Goal: Task Accomplishment & Management: Manage account settings

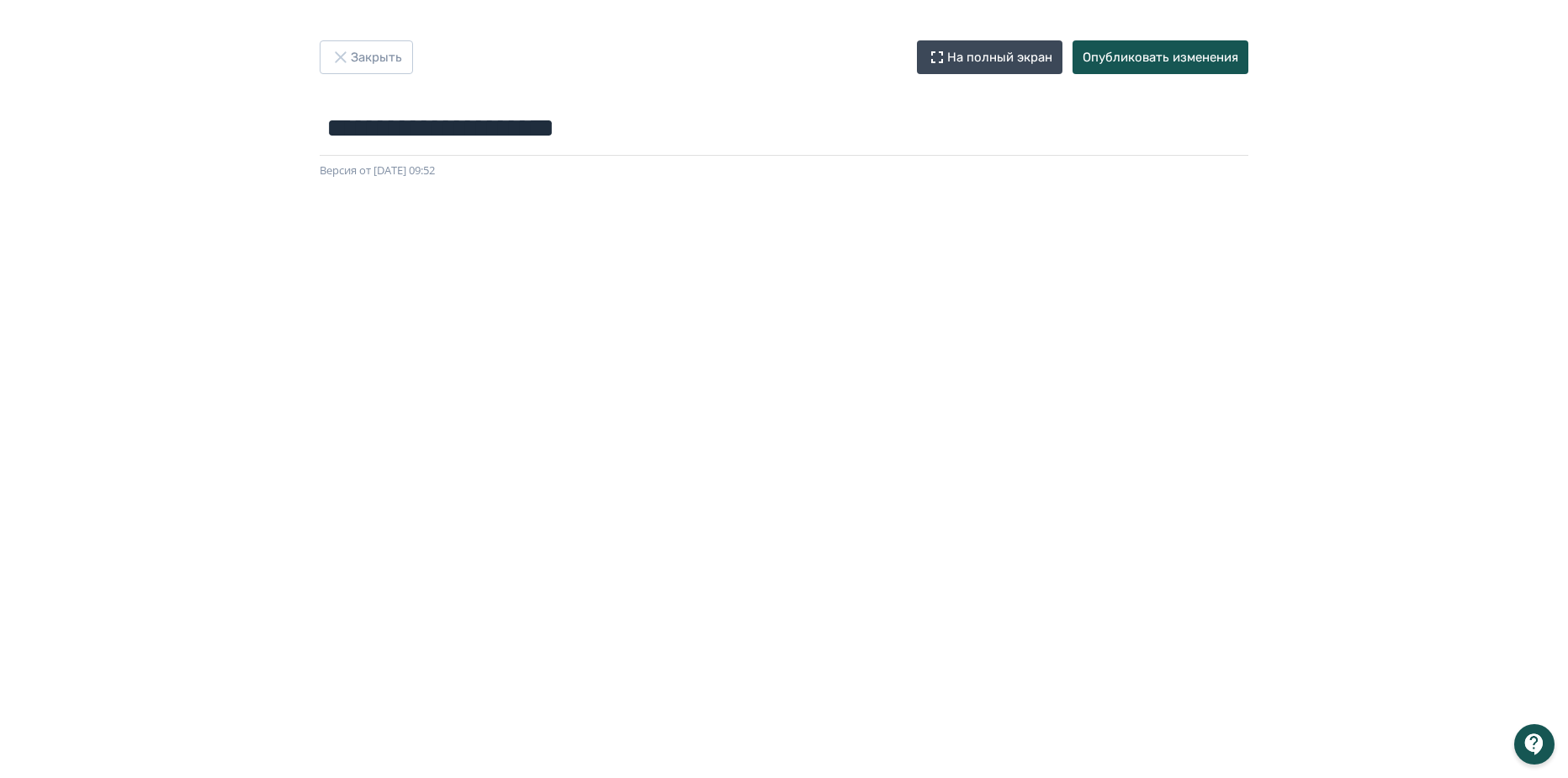
scroll to position [192, 0]
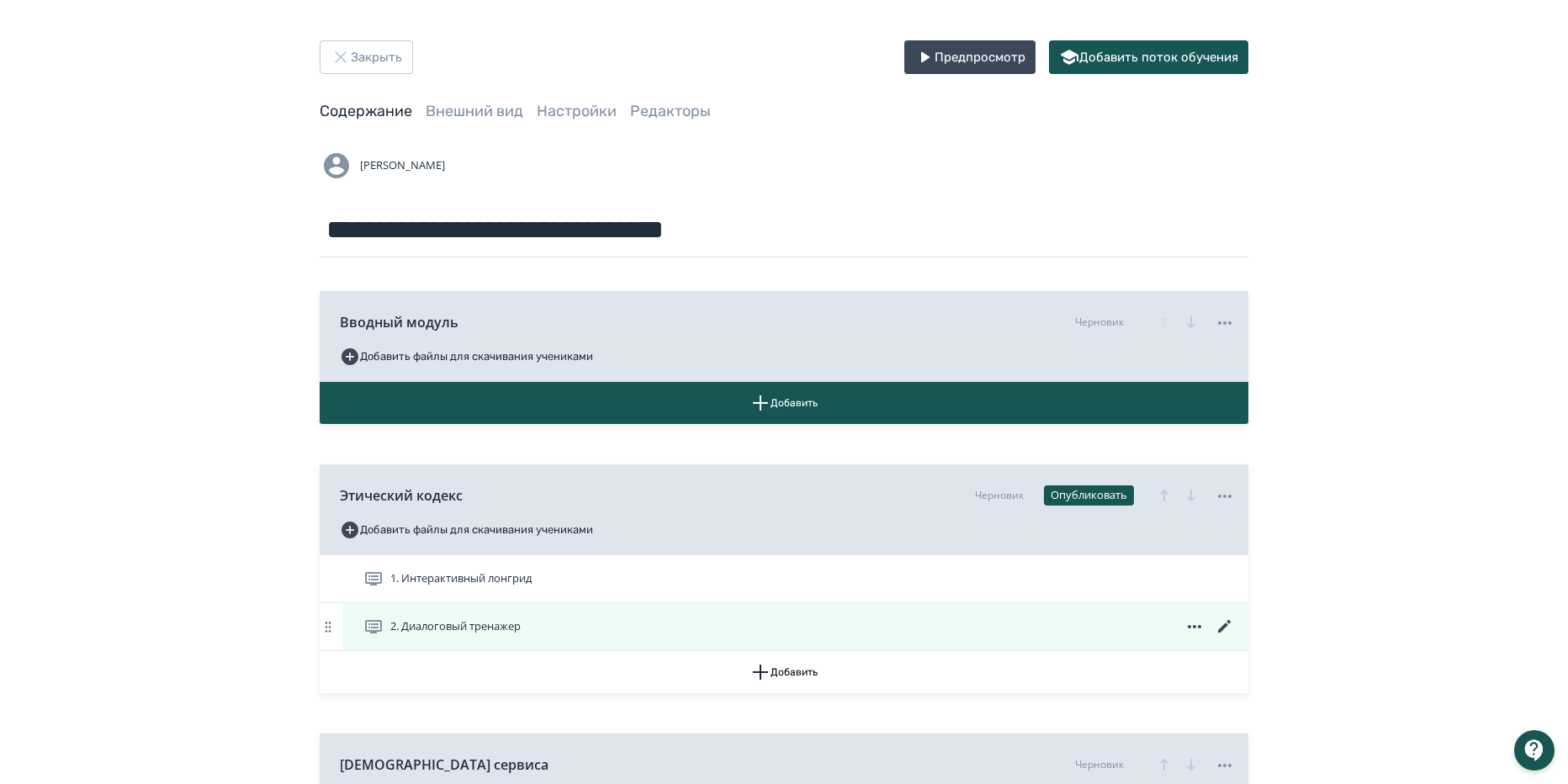
click at [1227, 624] on icon at bounding box center [1225, 627] width 21 height 21
click at [1196, 623] on icon at bounding box center [1195, 627] width 21 height 21
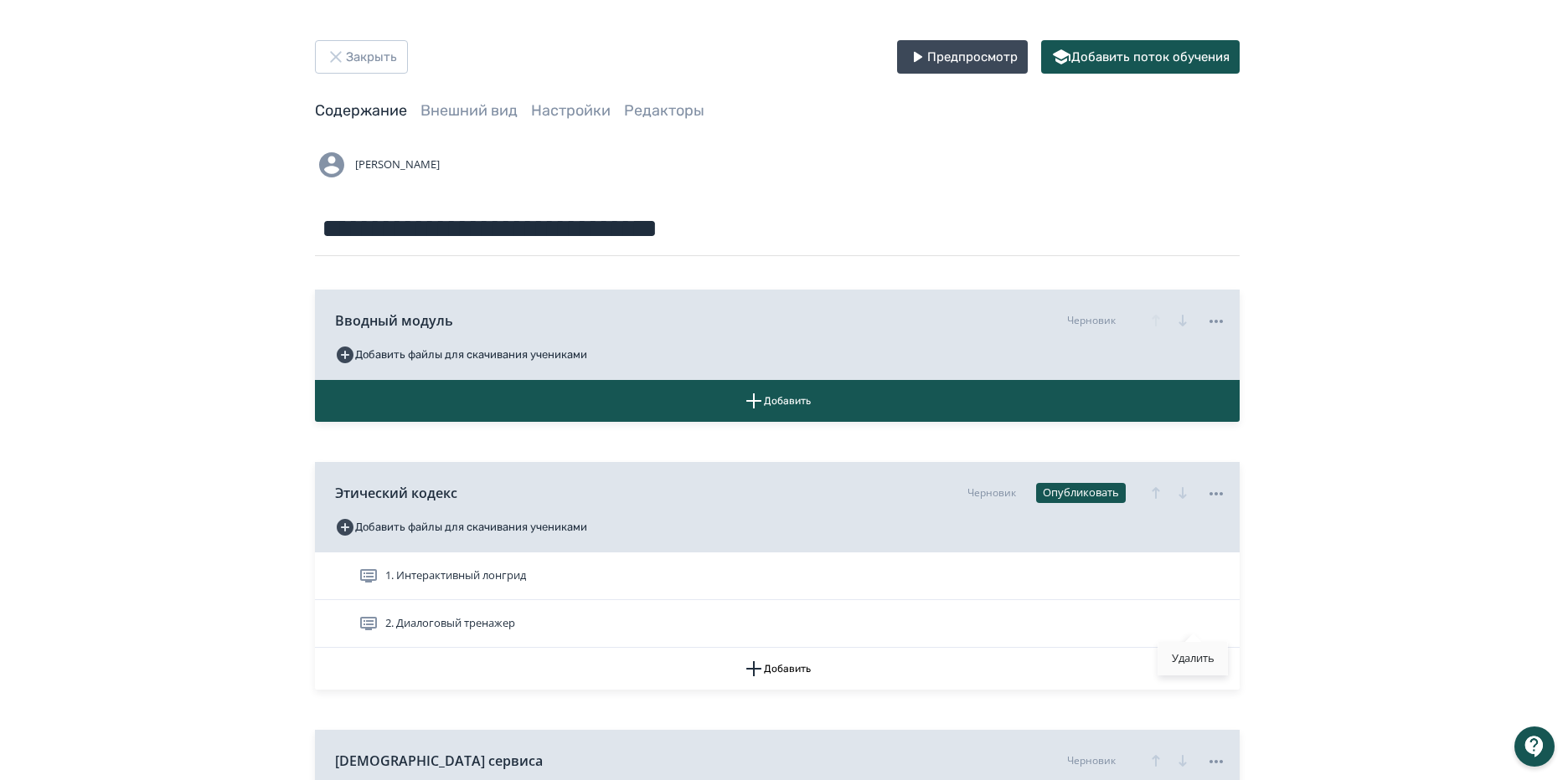
click at [1192, 656] on div "Удалить" at bounding box center [1192, 659] width 69 height 33
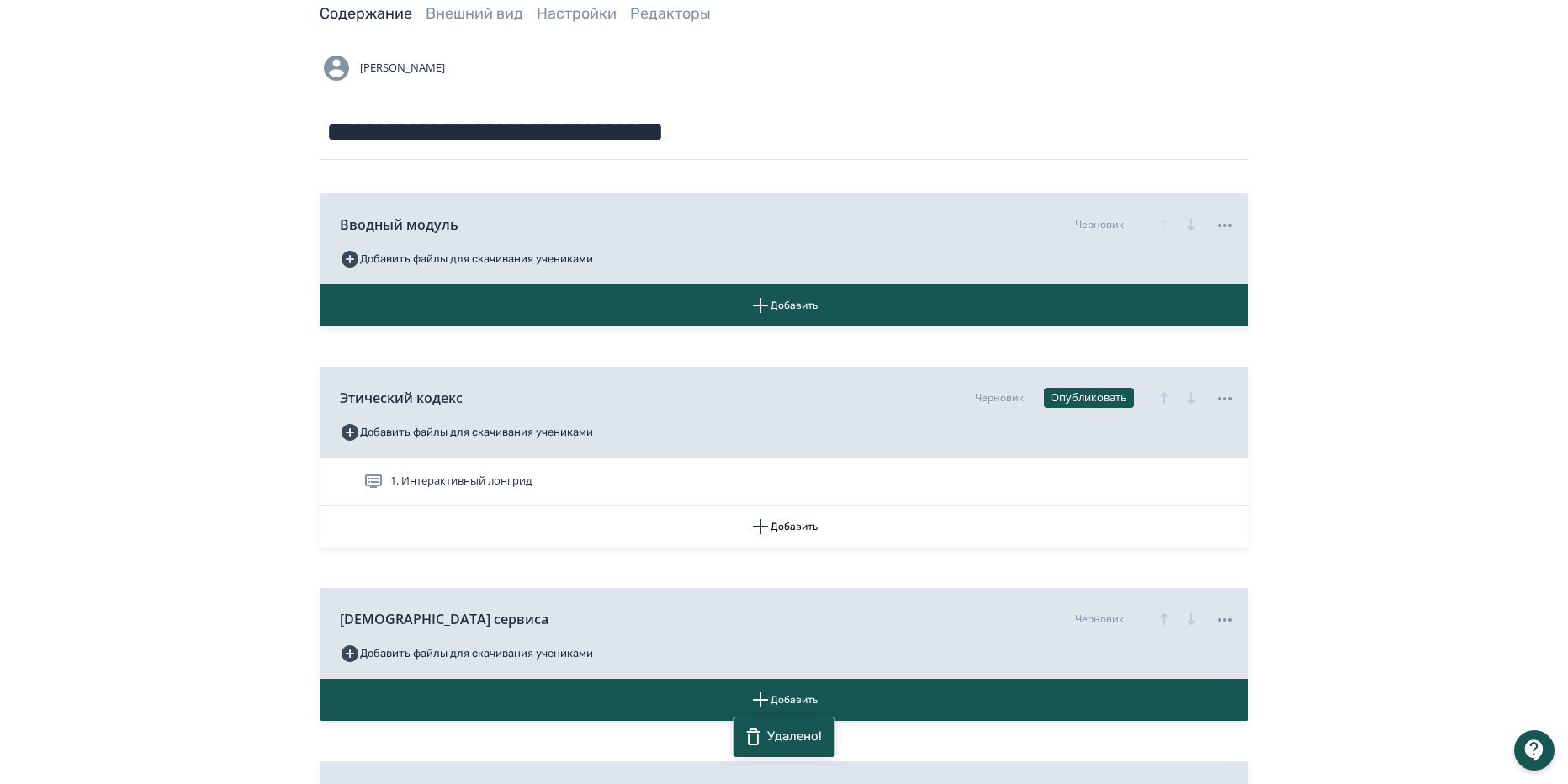
scroll to position [97, 0]
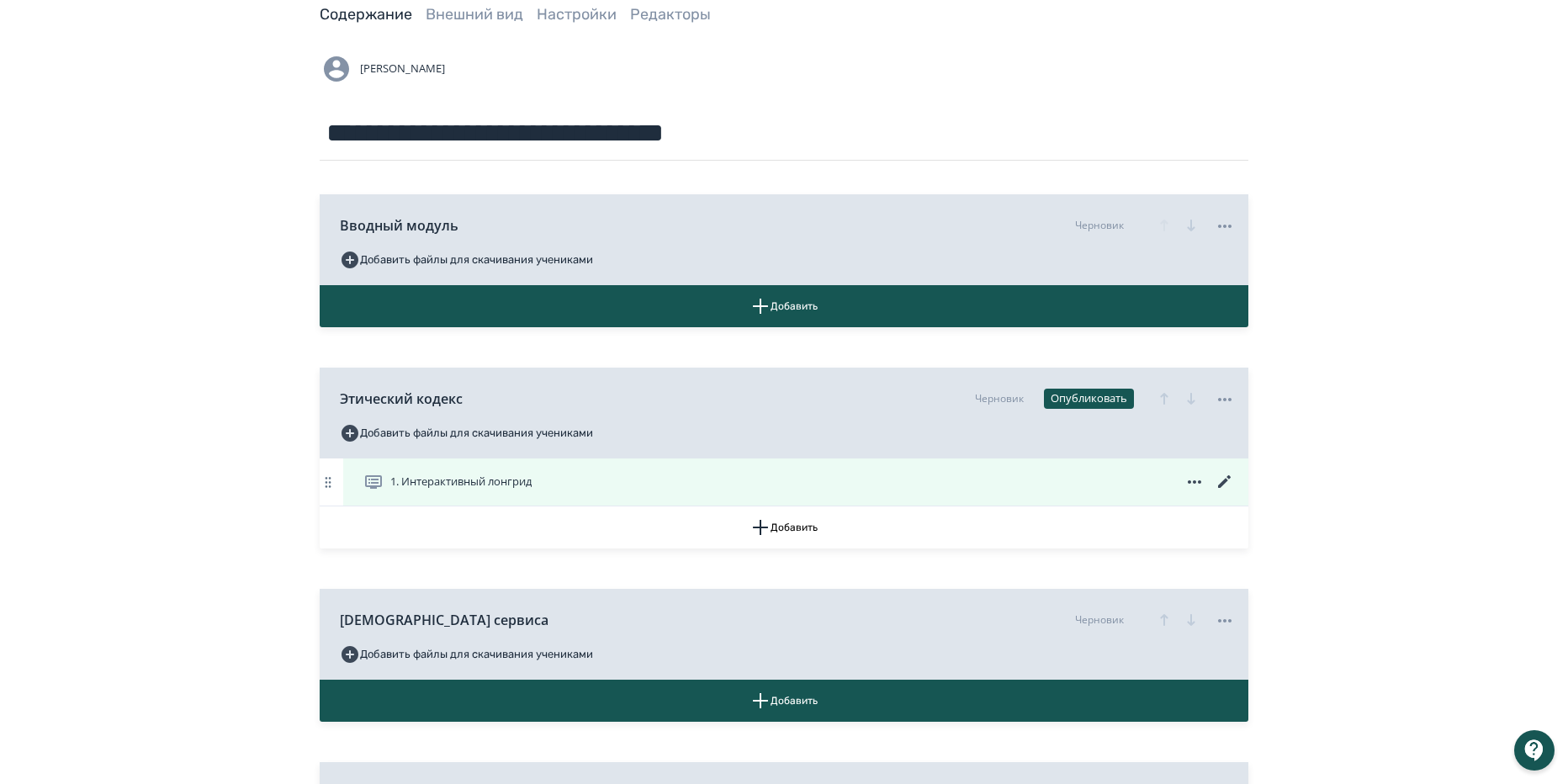
click at [524, 484] on span "1. Интерактивный лонгрид" at bounding box center [461, 483] width 142 height 17
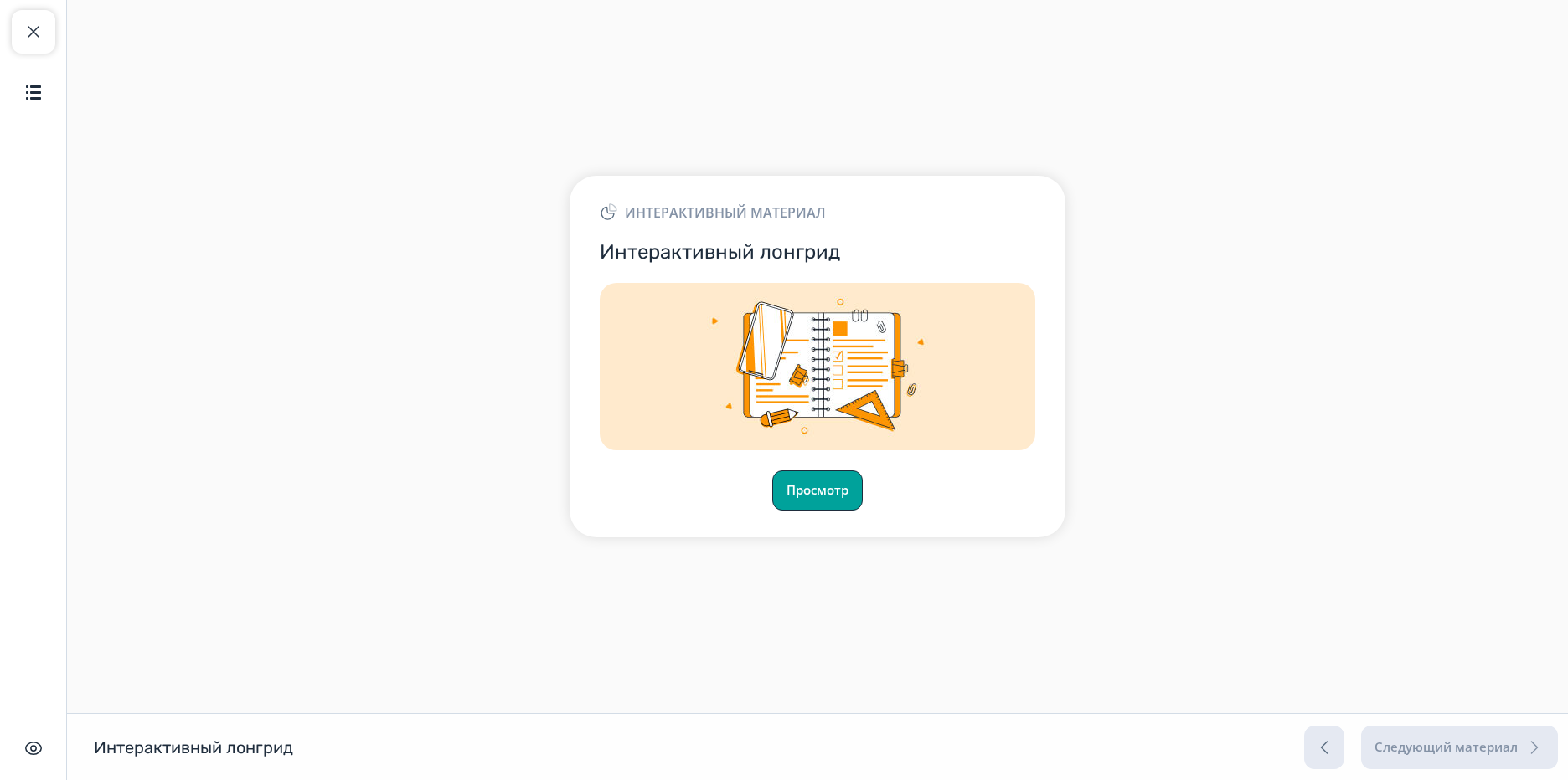
click at [841, 485] on button "Просмотр" at bounding box center [818, 490] width 91 height 40
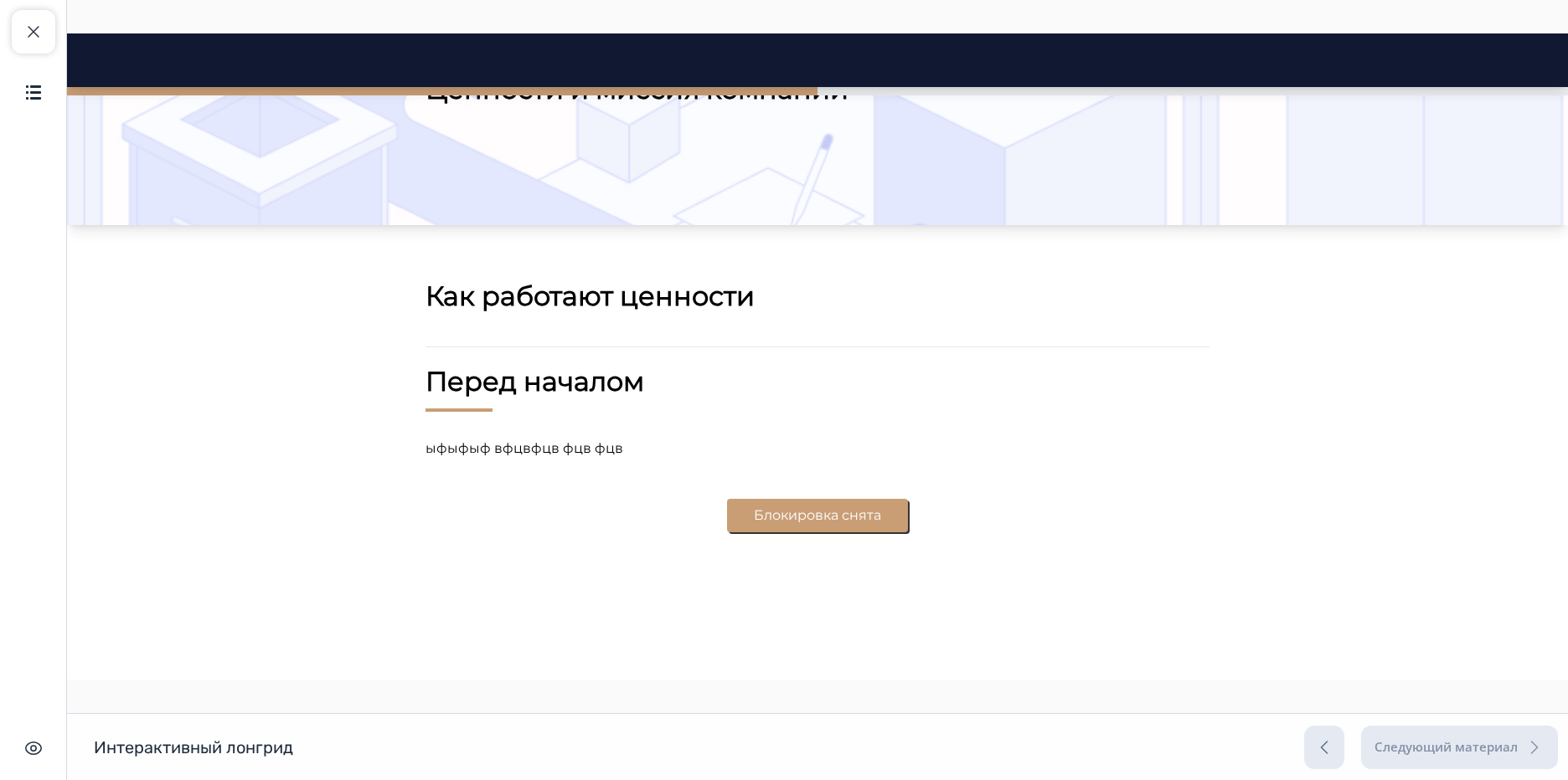
click at [820, 511] on button "Блокировка снята" at bounding box center [818, 515] width 181 height 33
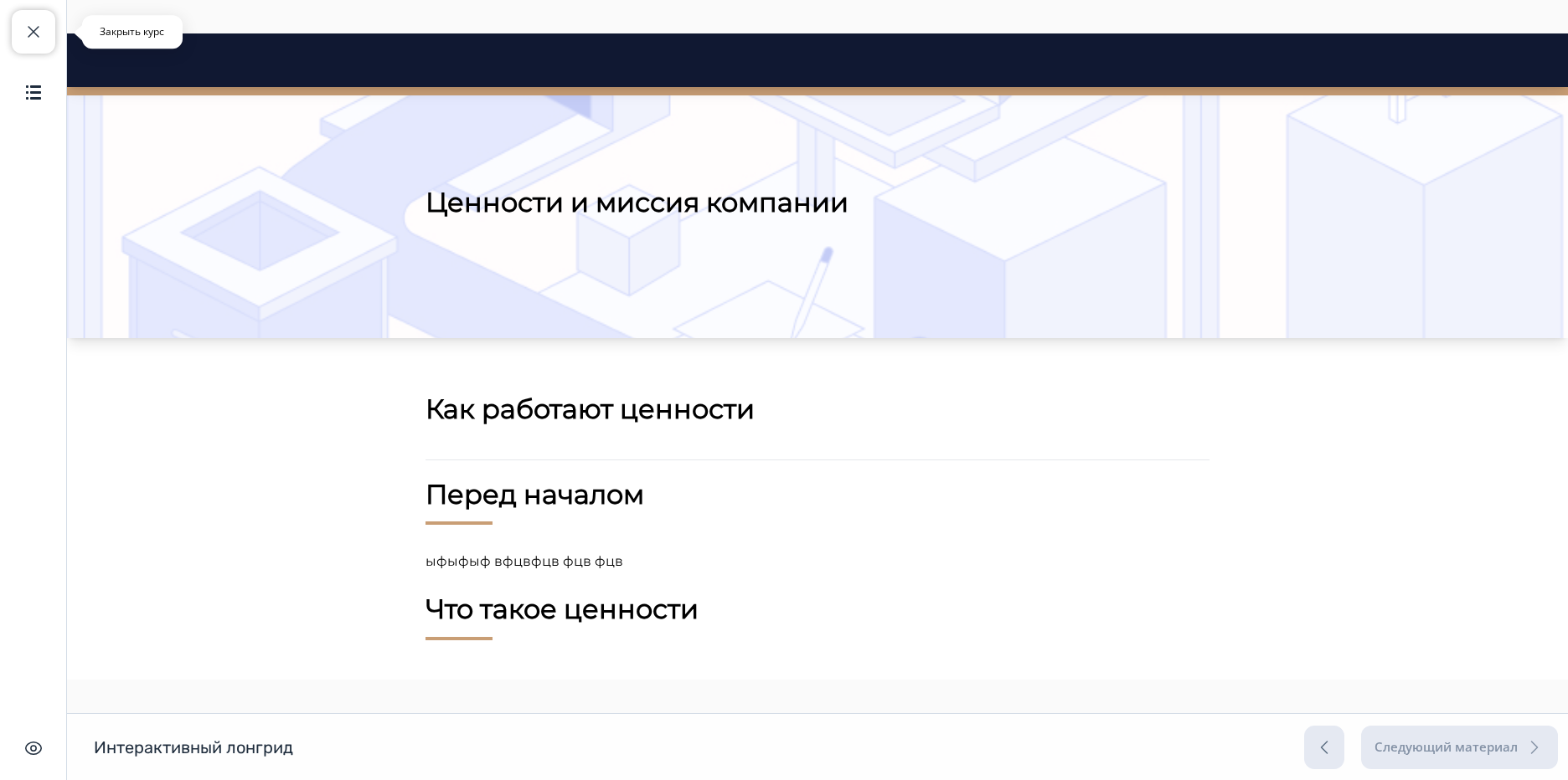
click at [45, 26] on button "Закрыть курс" at bounding box center [33, 32] width 44 height 44
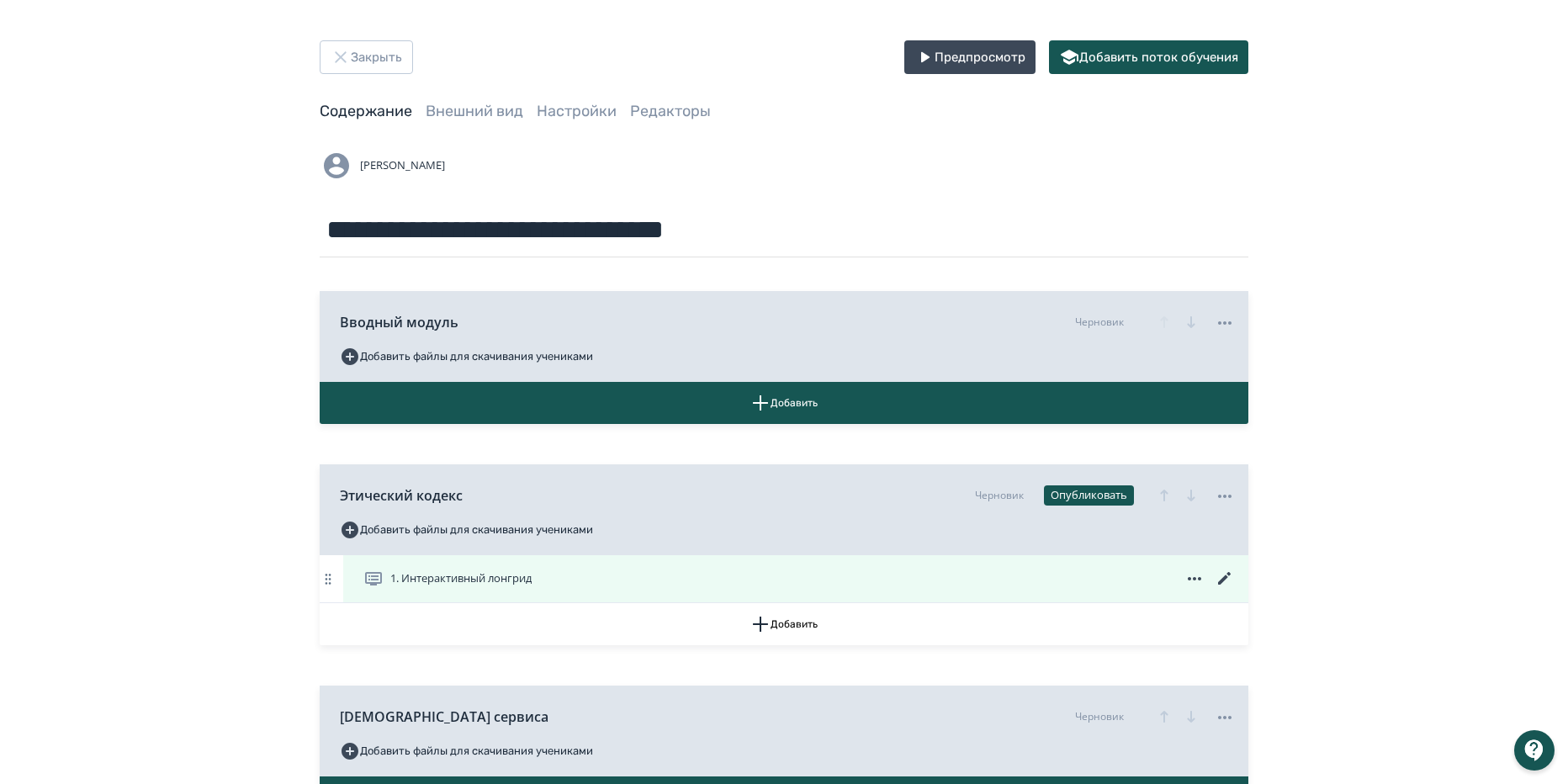
click at [1229, 580] on icon at bounding box center [1225, 580] width 21 height 21
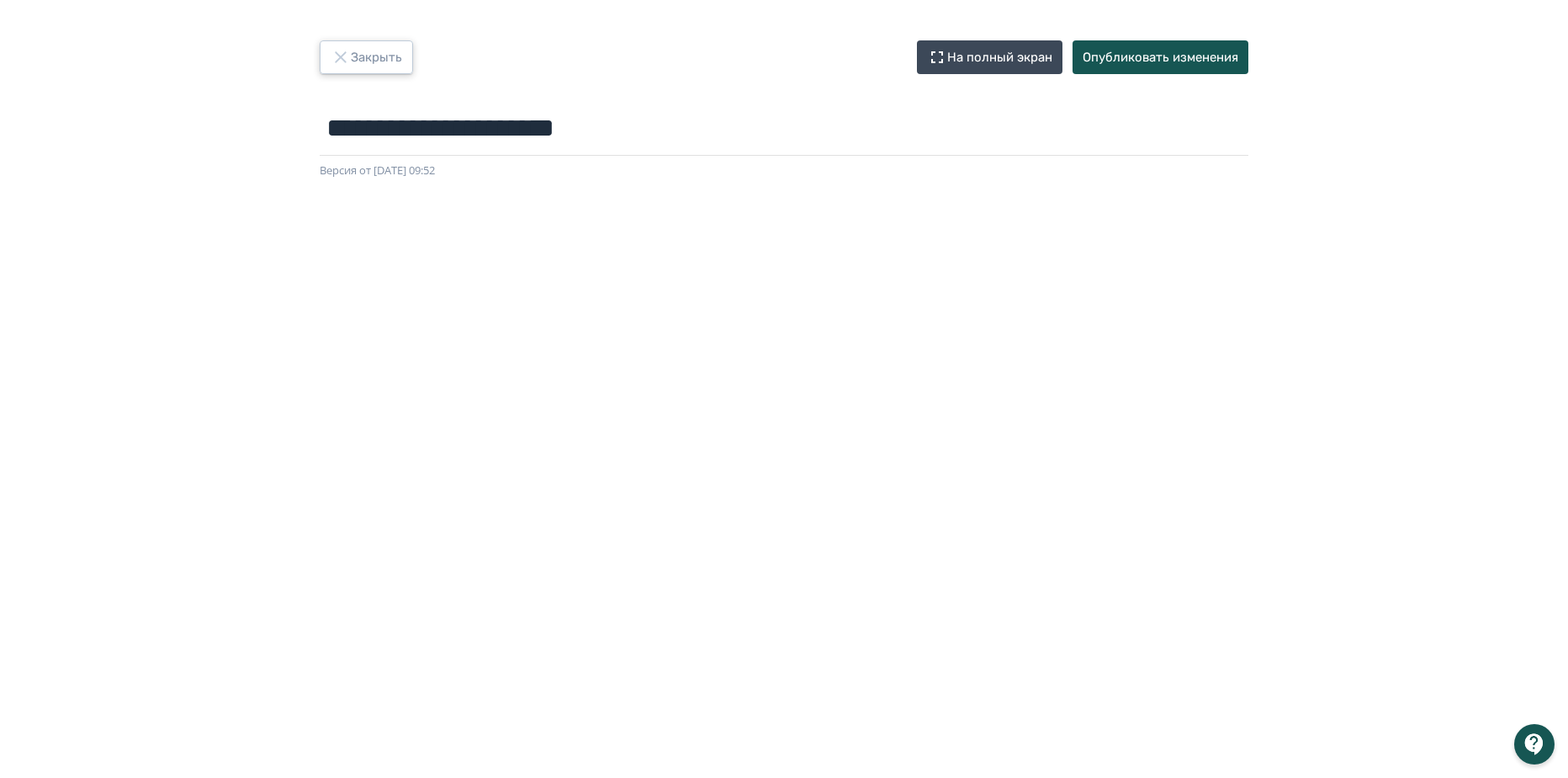
click at [366, 66] on button "Закрыть" at bounding box center [366, 57] width 94 height 33
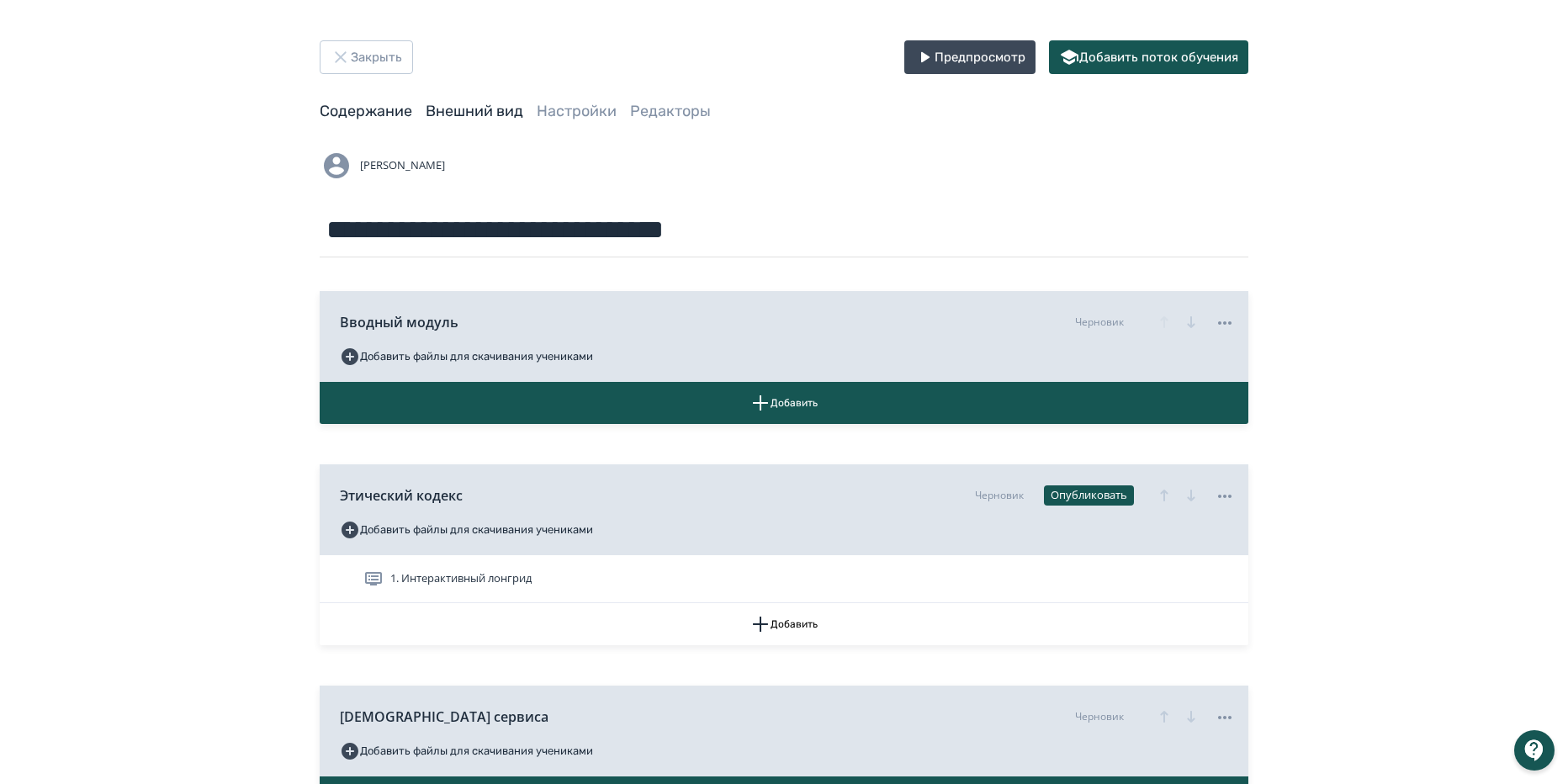
click at [492, 112] on link "Внешний вид" at bounding box center [475, 112] width 98 height 19
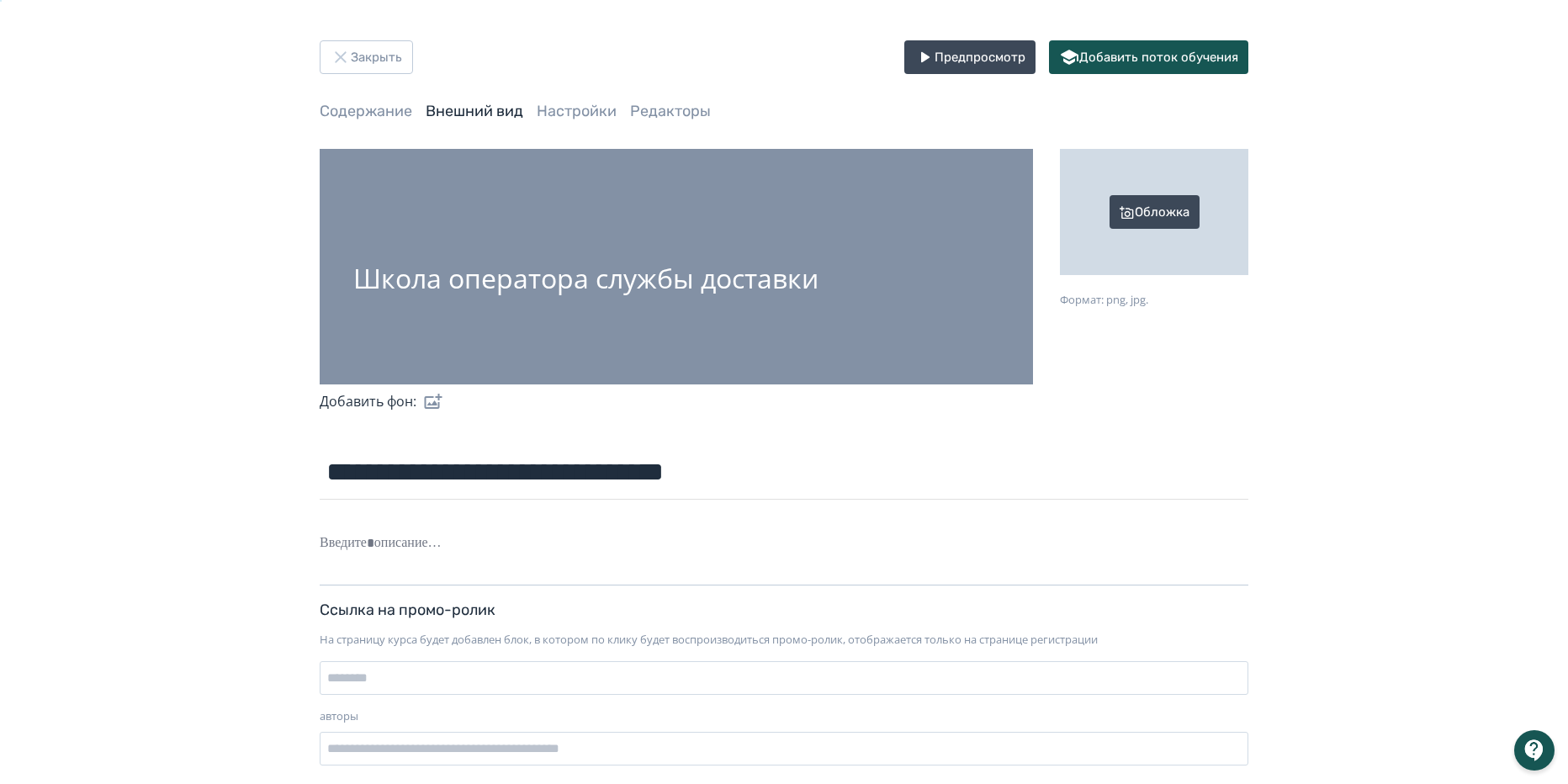
click at [547, 123] on div "**********" at bounding box center [784, 410] width 1009 height 739
click at [560, 113] on link "Настройки" at bounding box center [576, 112] width 80 height 19
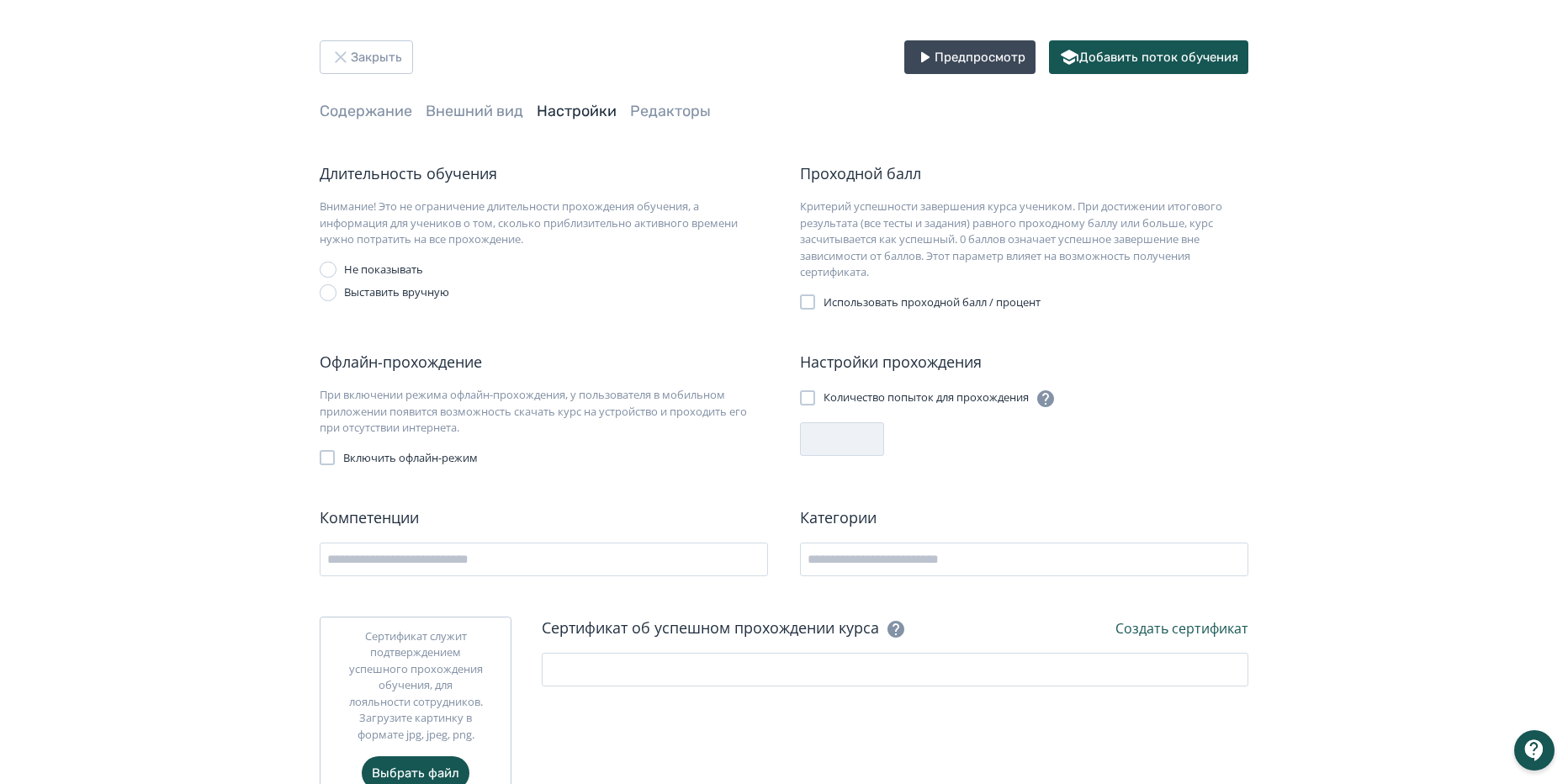
click at [669, 128] on div "Закрыть Предпросмотр Добавить поток обучения Содержание Внешний вид Настройки Р…" at bounding box center [784, 424] width 1009 height 769
click at [669, 113] on link "Редакторы" at bounding box center [670, 112] width 81 height 19
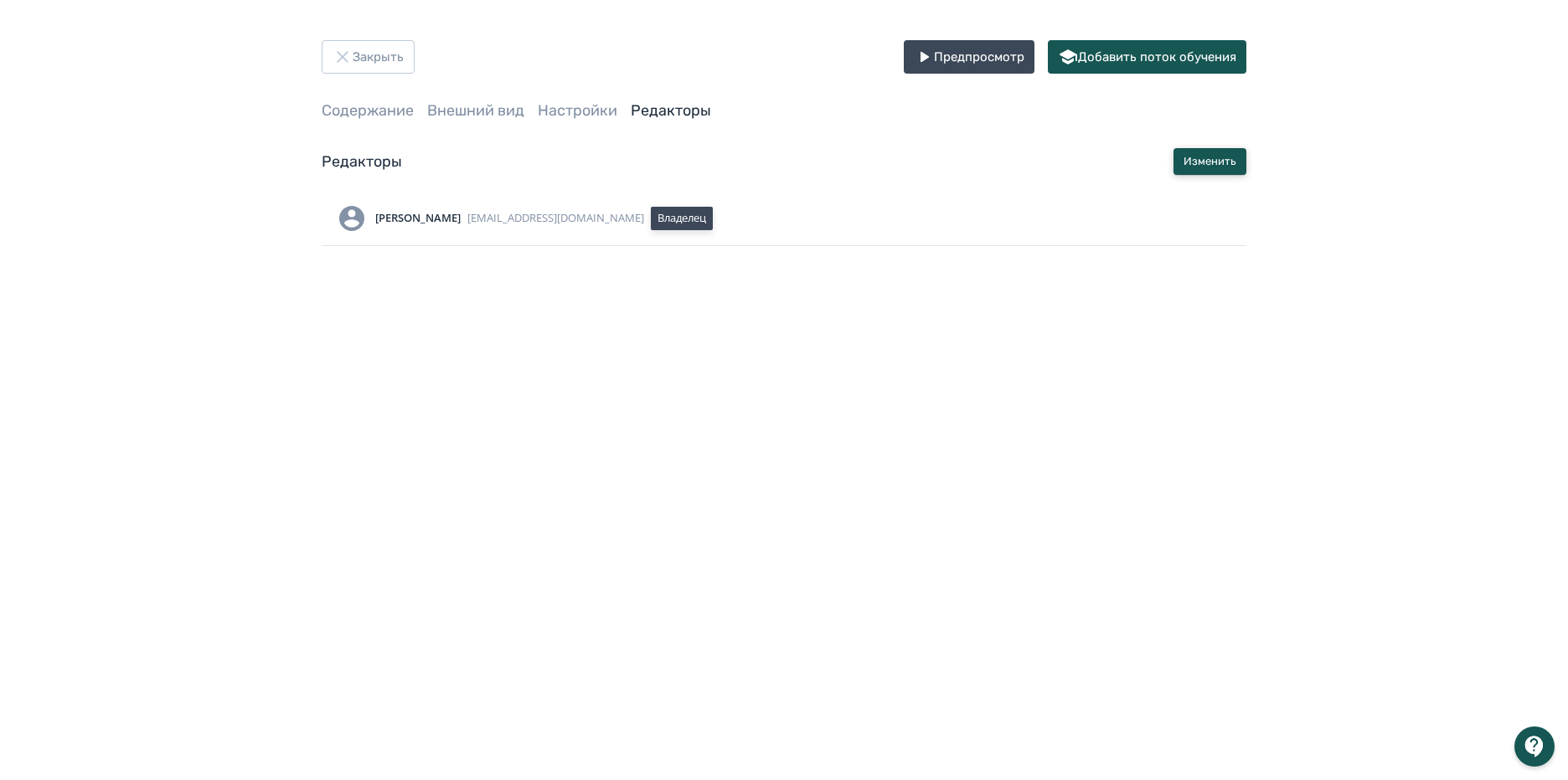
click at [1225, 158] on button "Изменить" at bounding box center [1209, 161] width 73 height 26
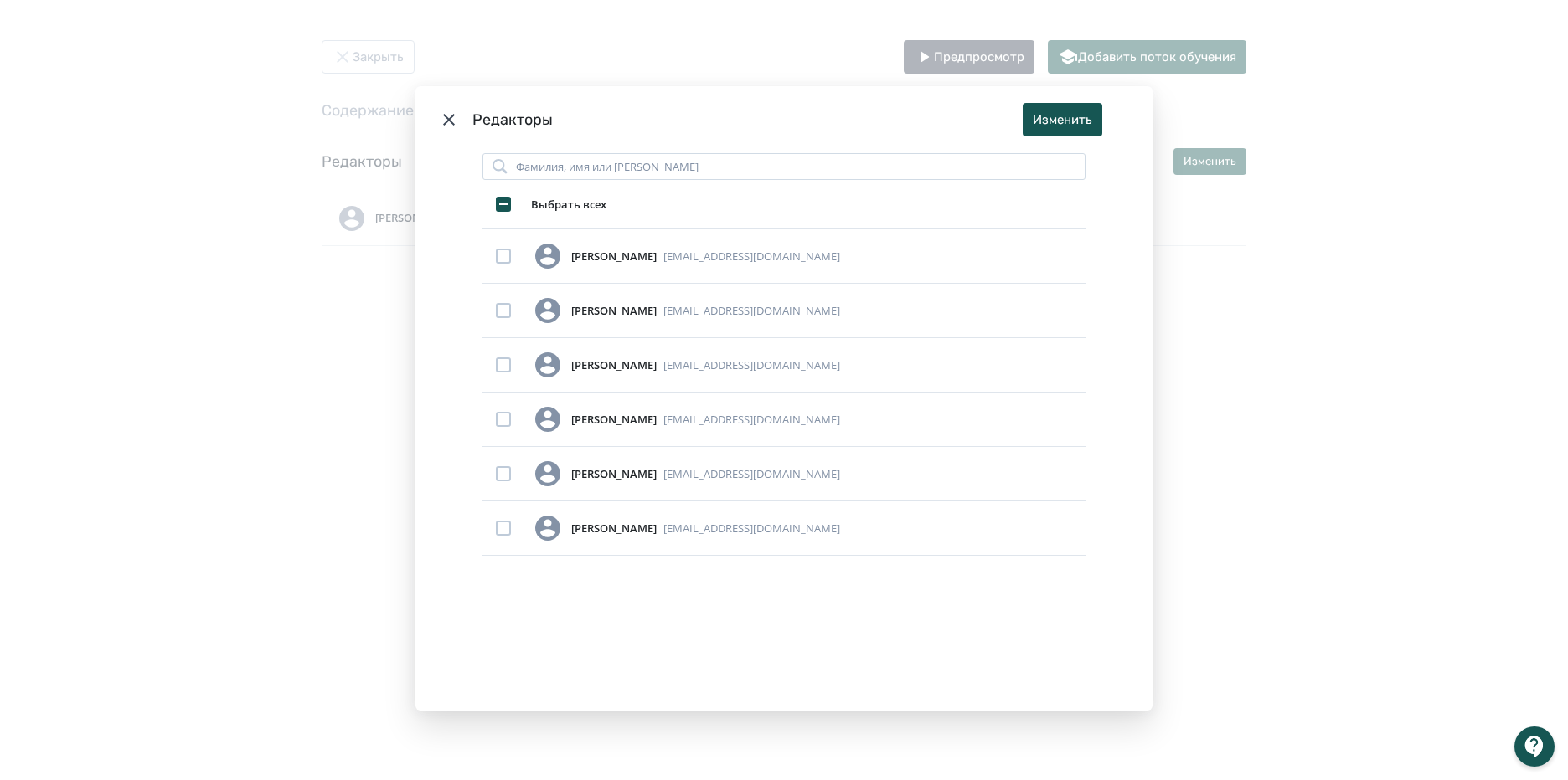
click at [1274, 297] on div "Редакторы Изменить Фамилия, имя или логин Выбрать всех Наталья Бадертдинова bad…" at bounding box center [784, 390] width 1568 height 780
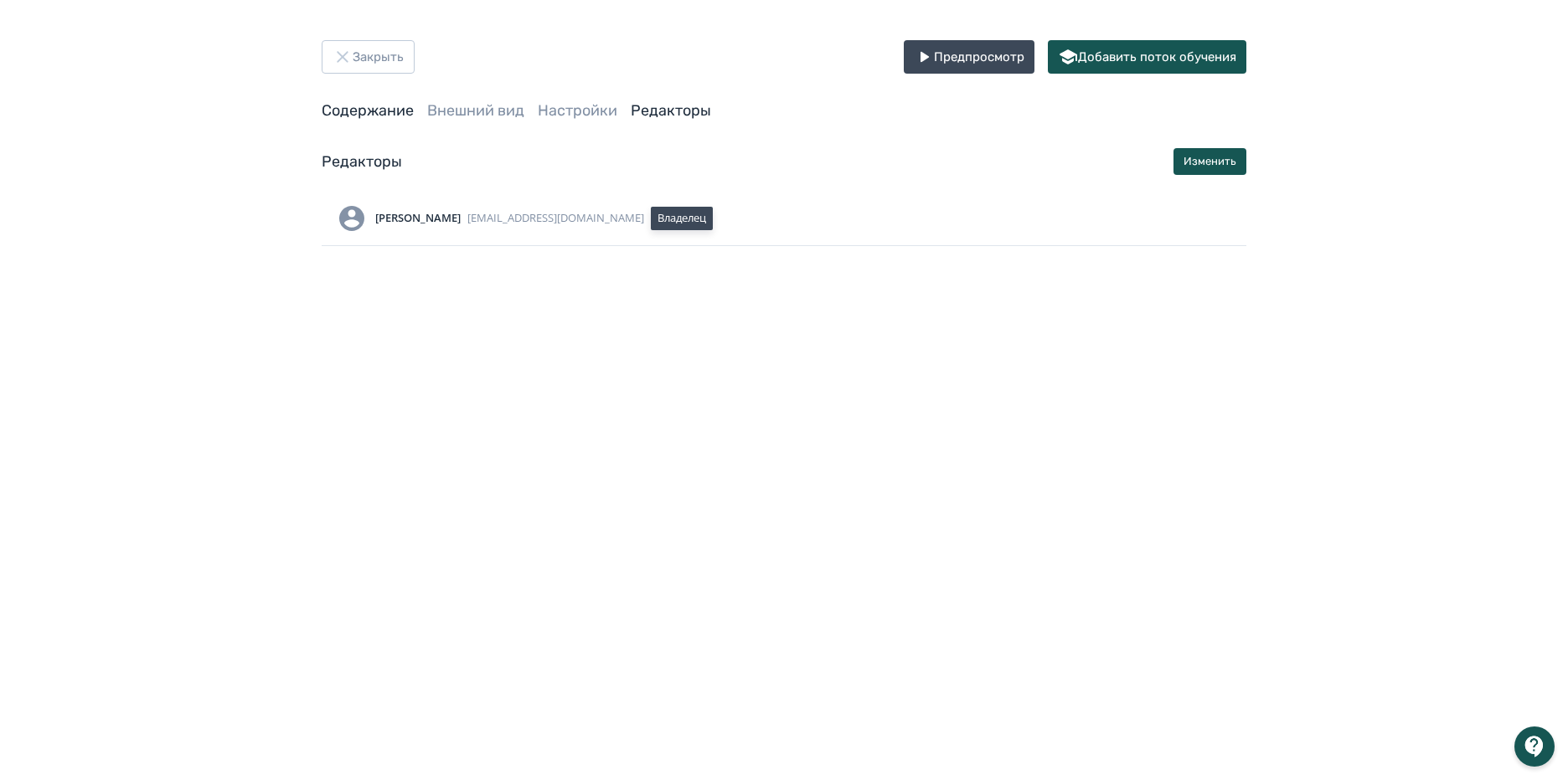
click at [385, 112] on link "Содержание" at bounding box center [367, 111] width 92 height 19
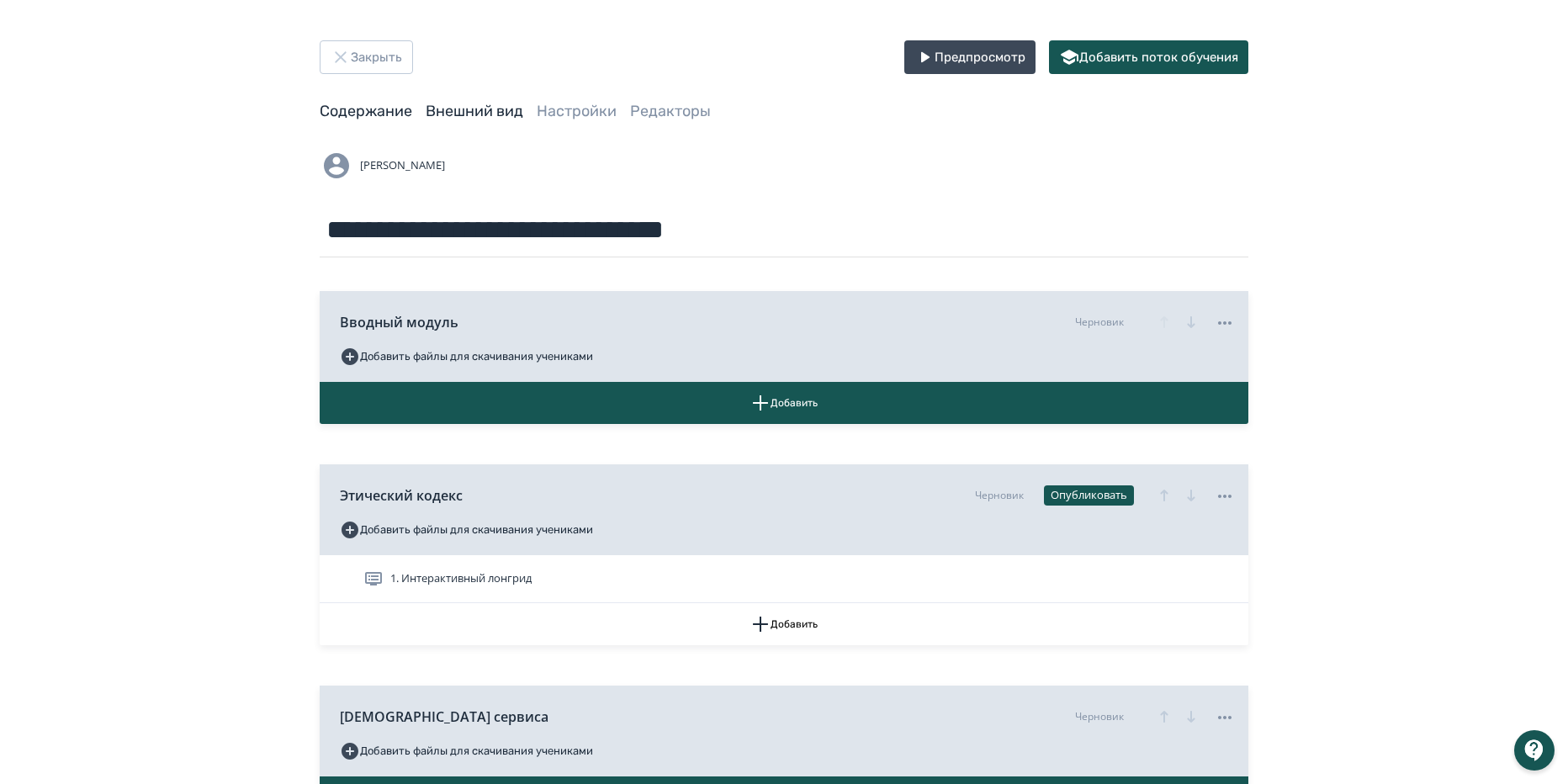
click at [444, 108] on link "Внешний вид" at bounding box center [475, 112] width 98 height 19
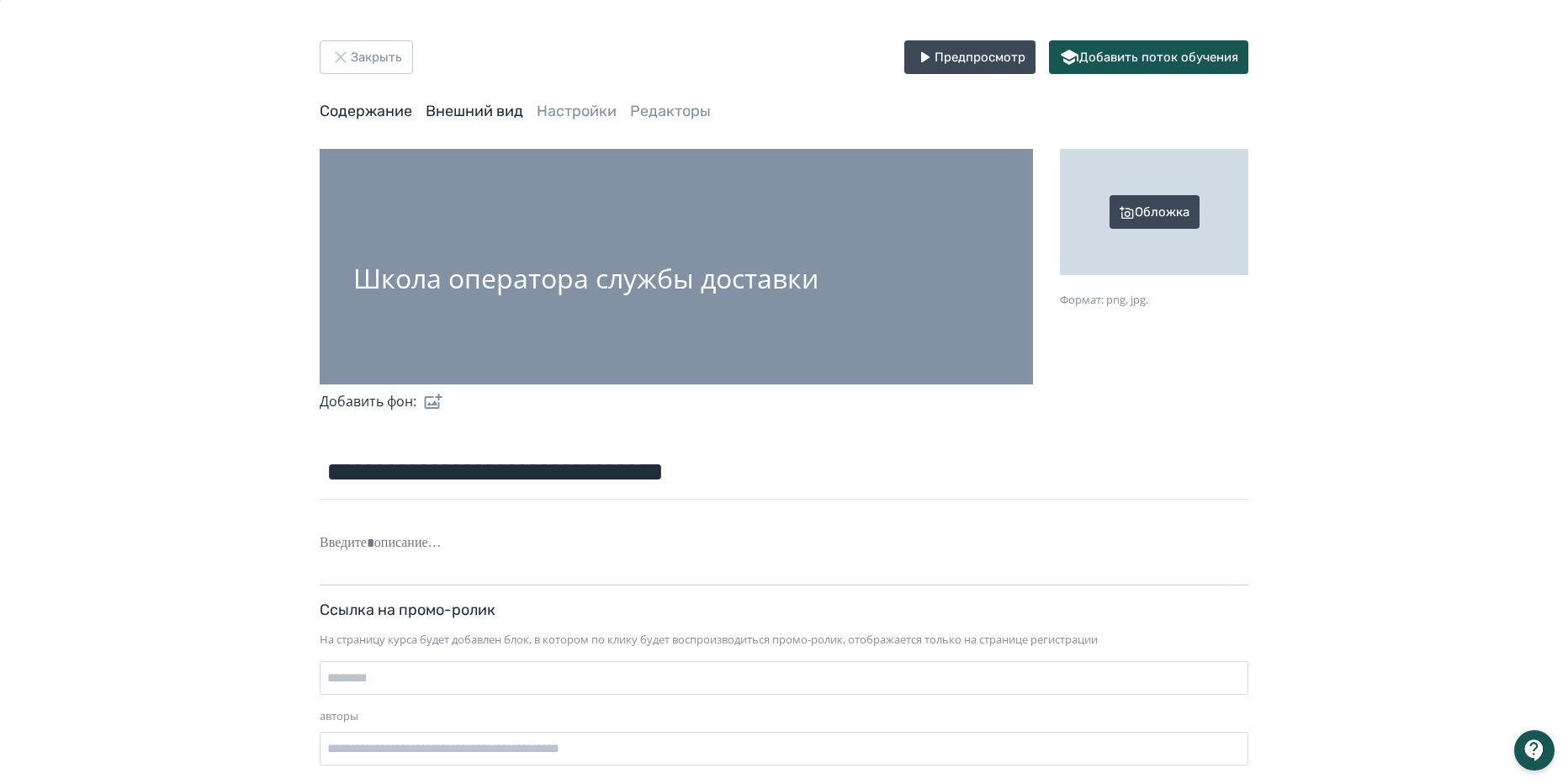
click at [365, 117] on link "Содержание" at bounding box center [366, 112] width 93 height 19
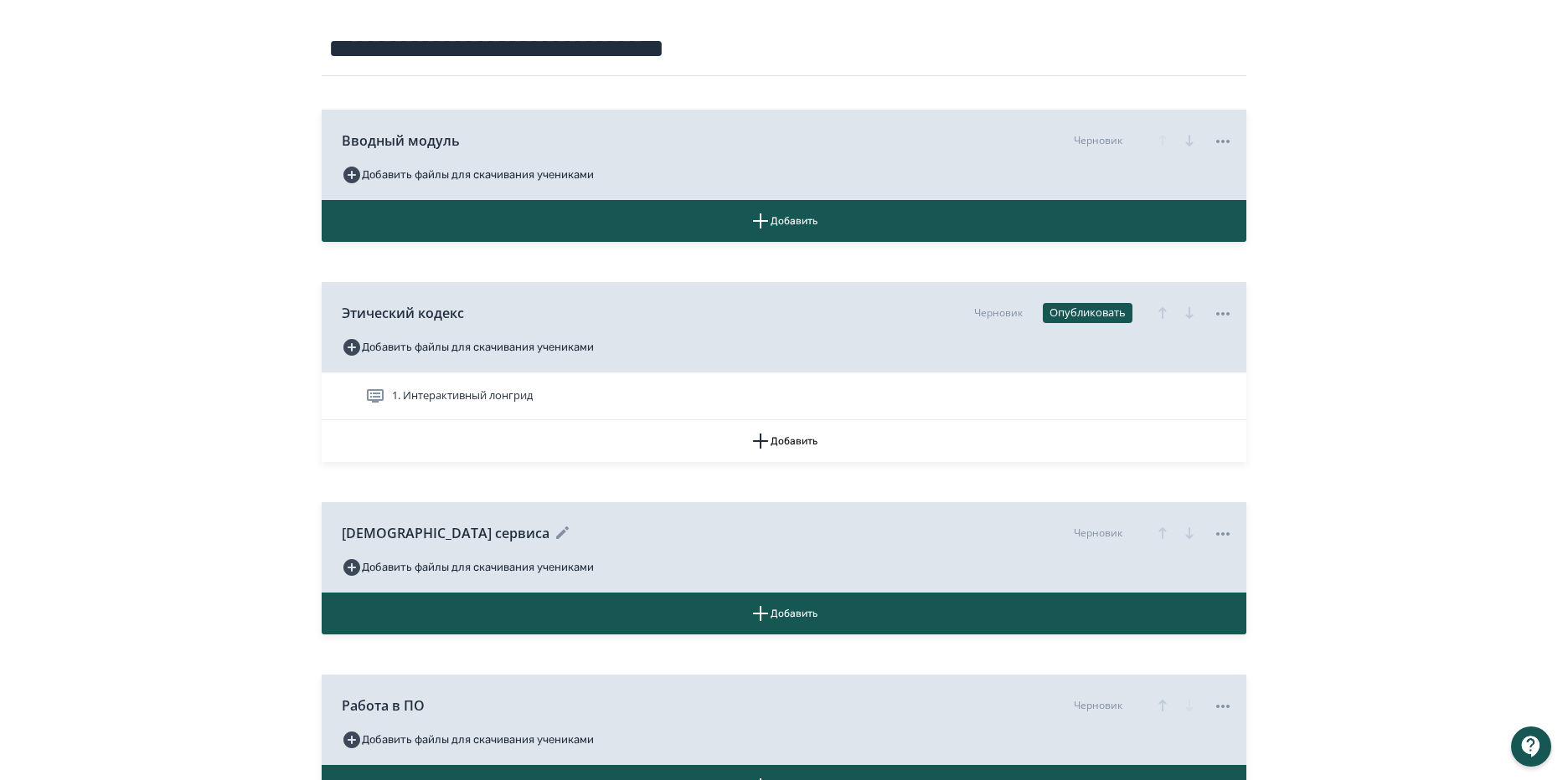
scroll to position [251, 0]
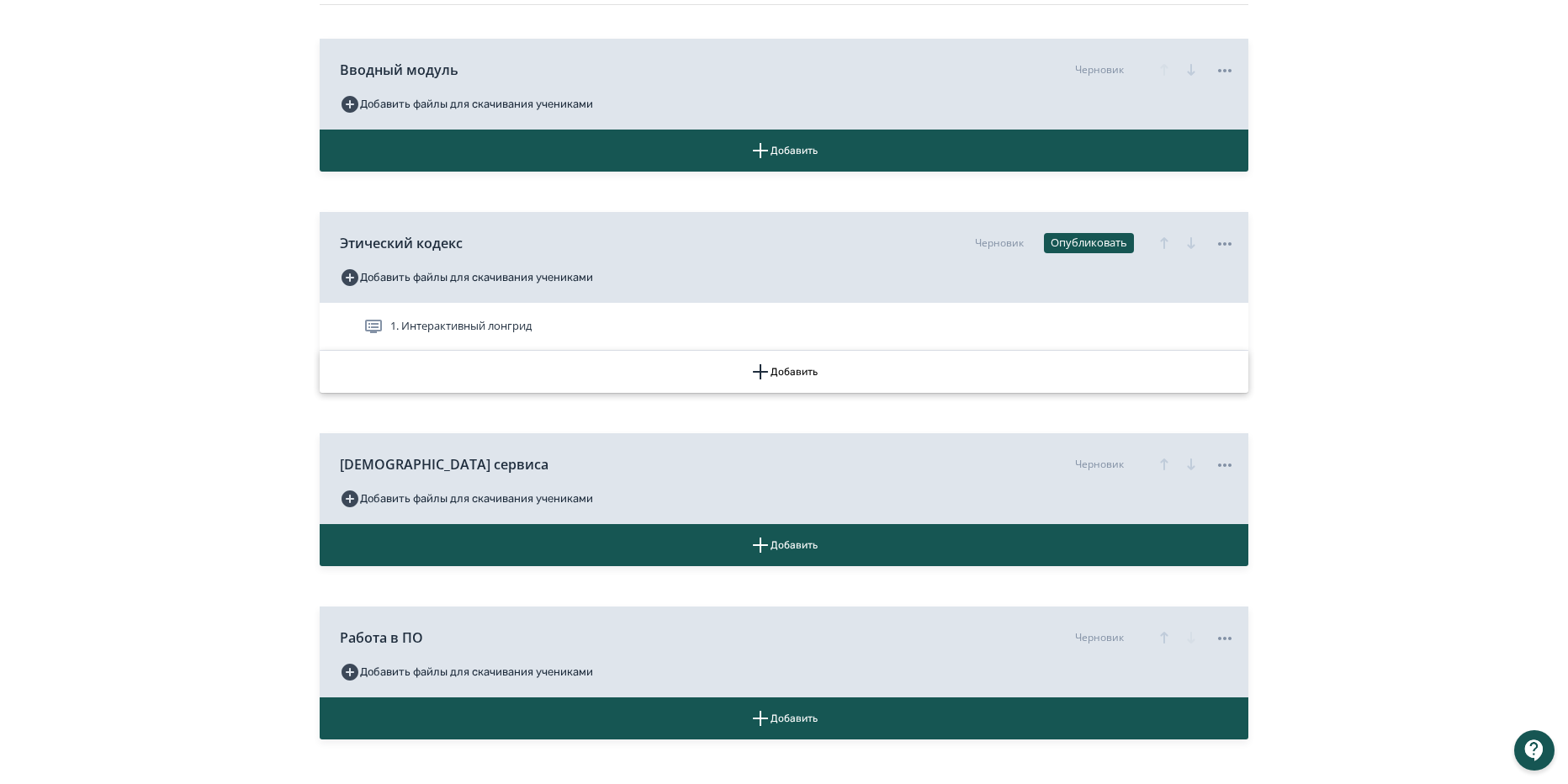
click at [806, 377] on button "Добавить" at bounding box center [784, 372] width 929 height 42
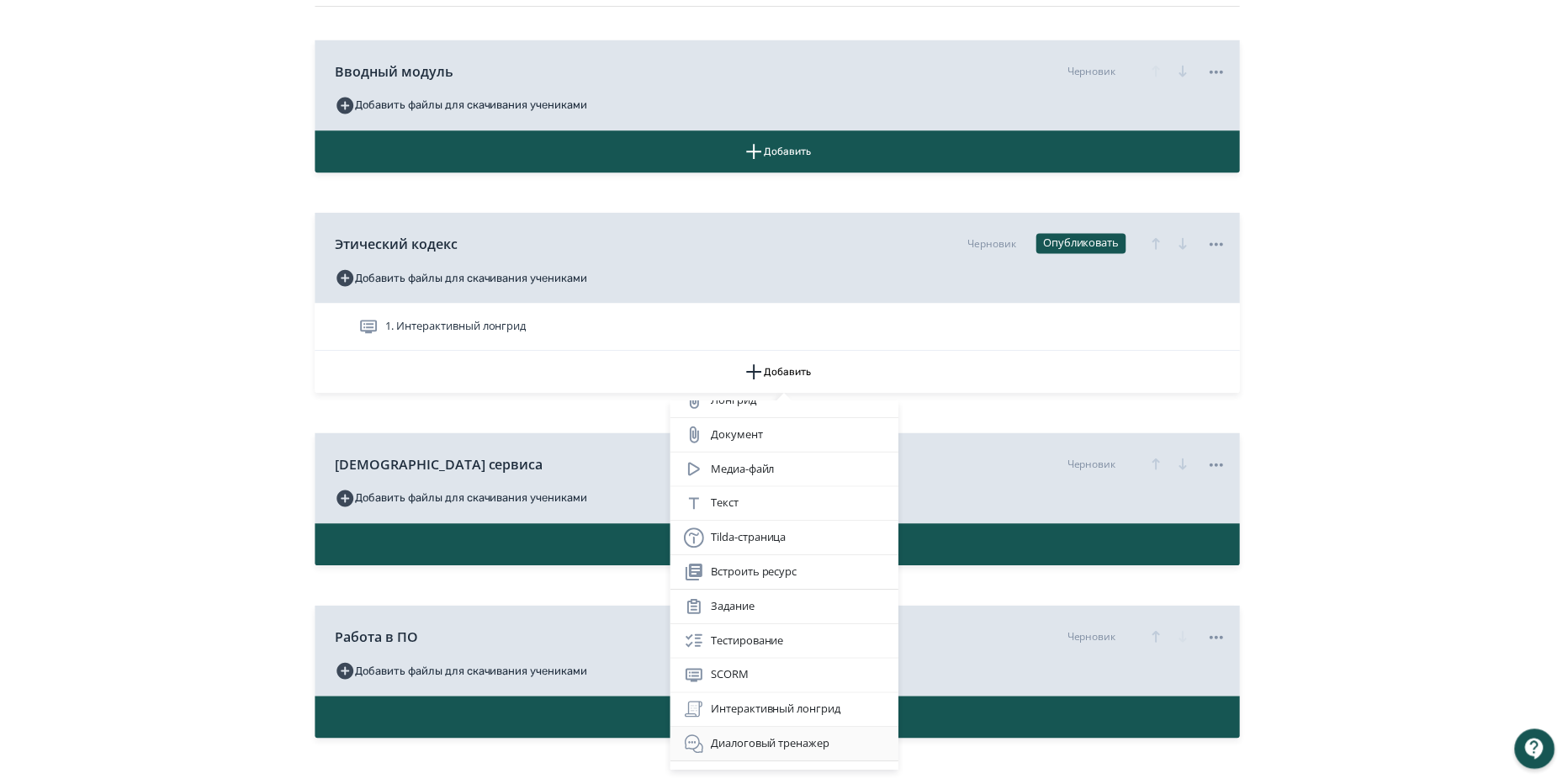
scroll to position [44, 0]
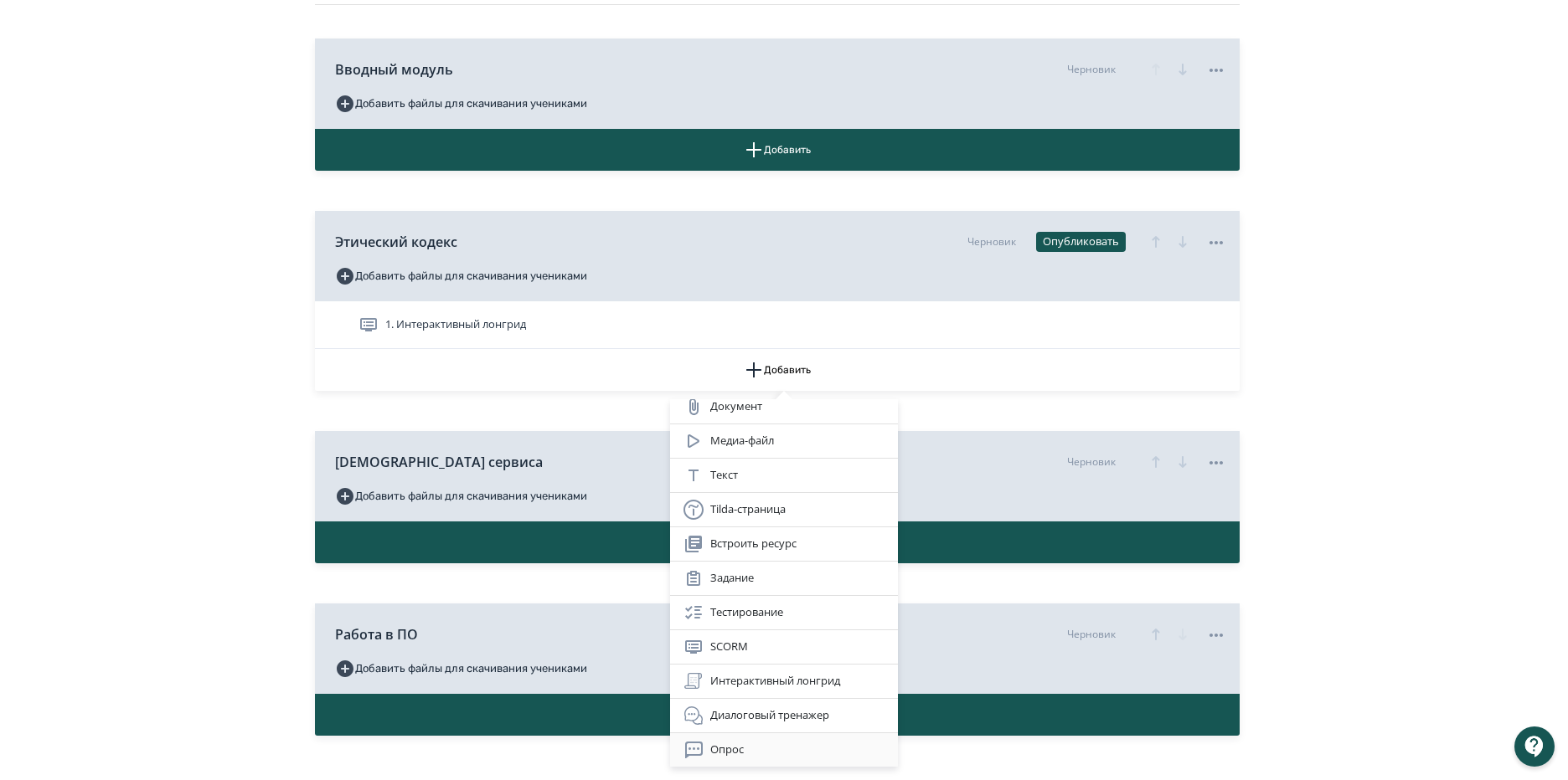
click at [755, 738] on div "Опрос" at bounding box center [784, 750] width 228 height 33
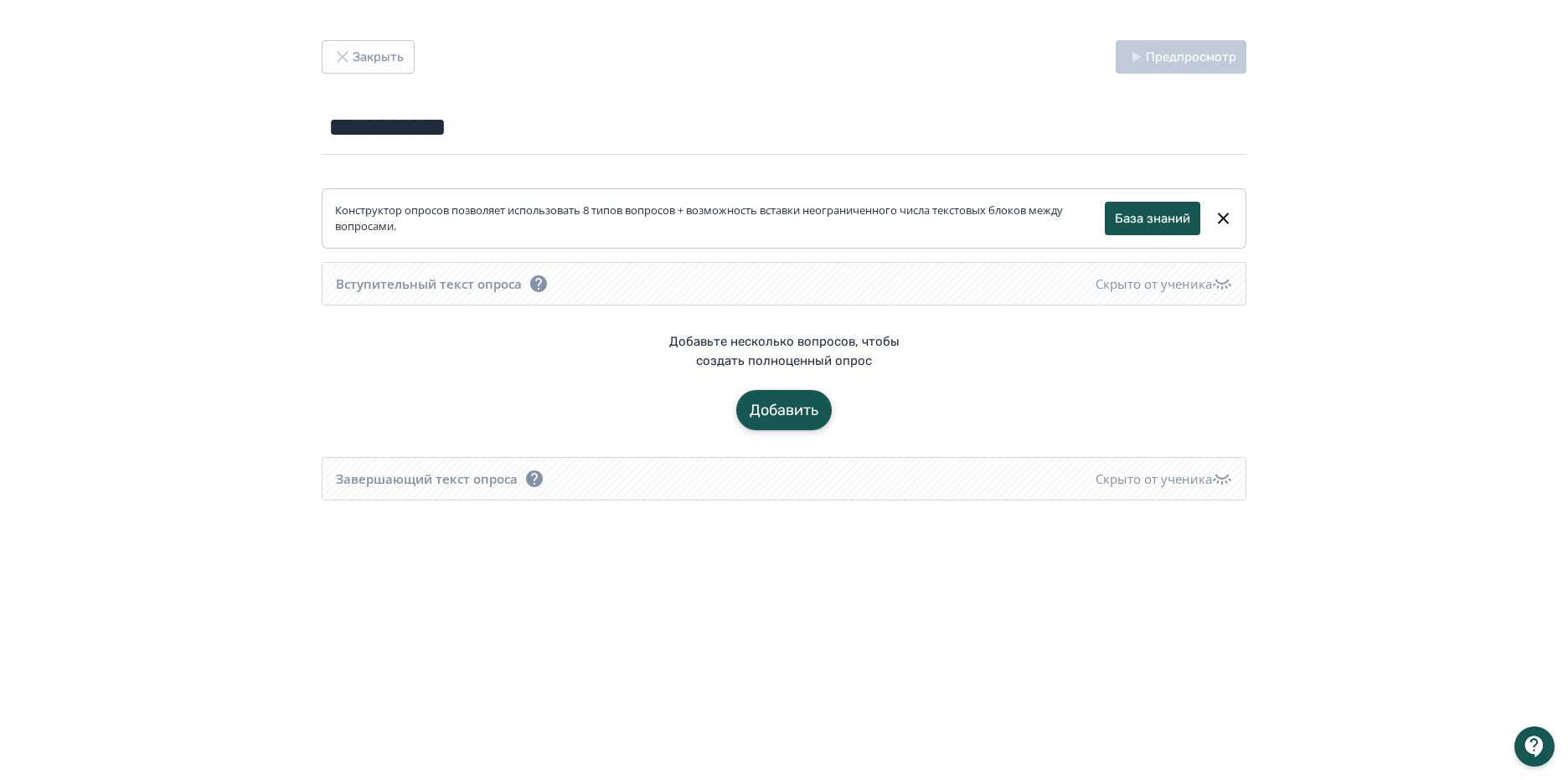
click at [778, 425] on button "Добавить" at bounding box center [784, 410] width 96 height 40
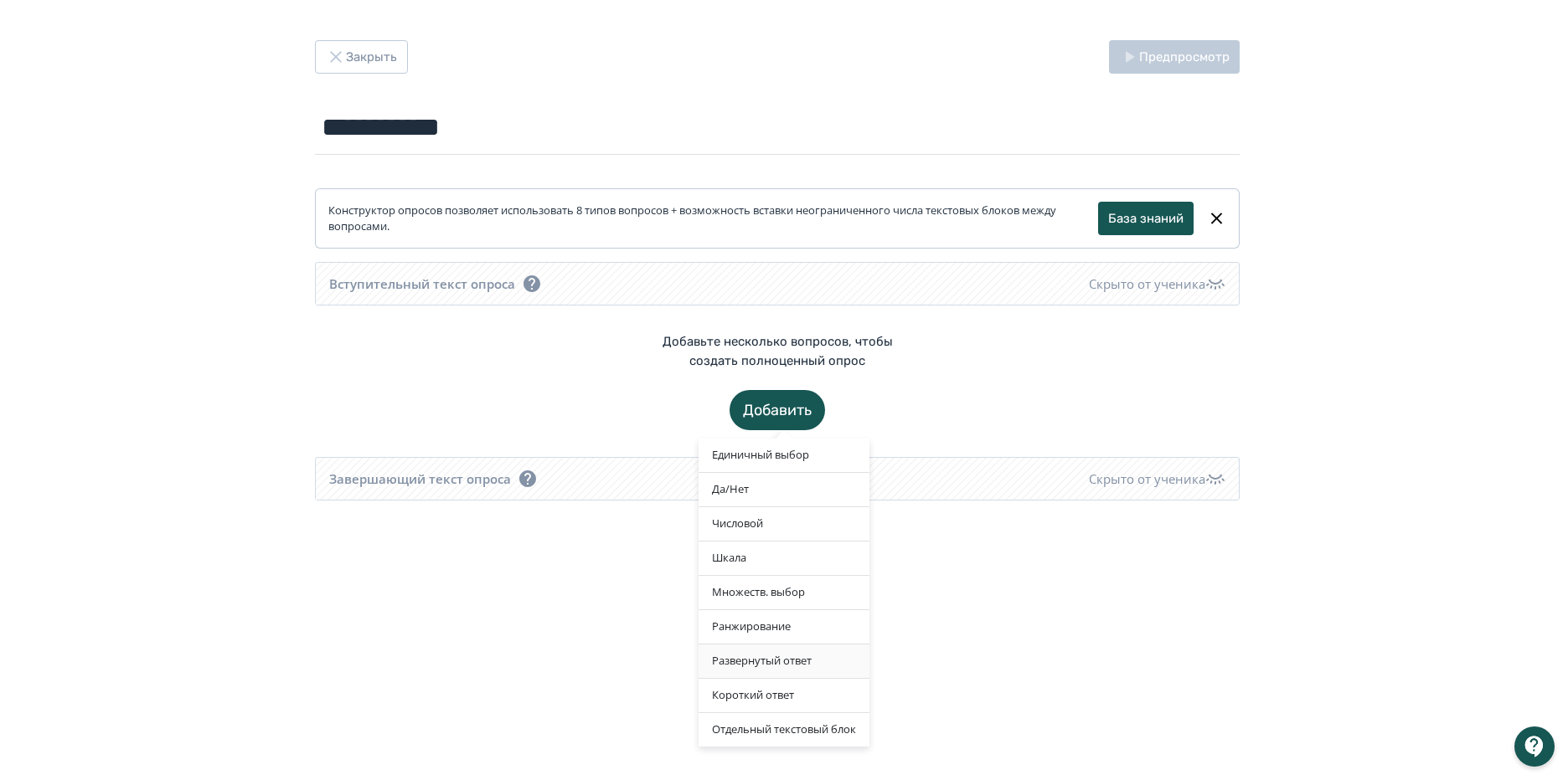
click at [811, 663] on div "Развернутый ответ" at bounding box center [784, 661] width 171 height 33
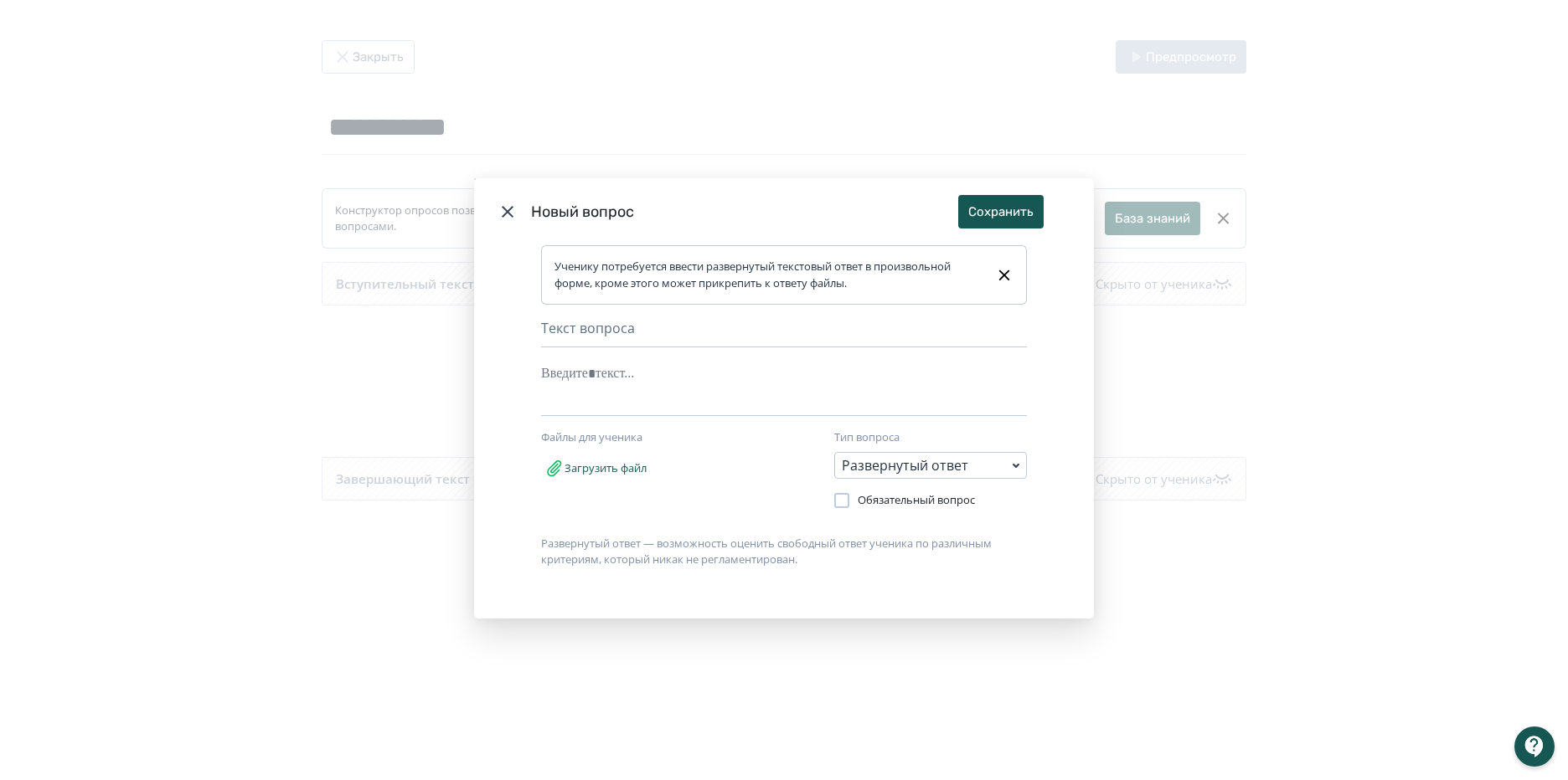
click at [503, 202] on icon "Modal" at bounding box center [508, 212] width 21 height 21
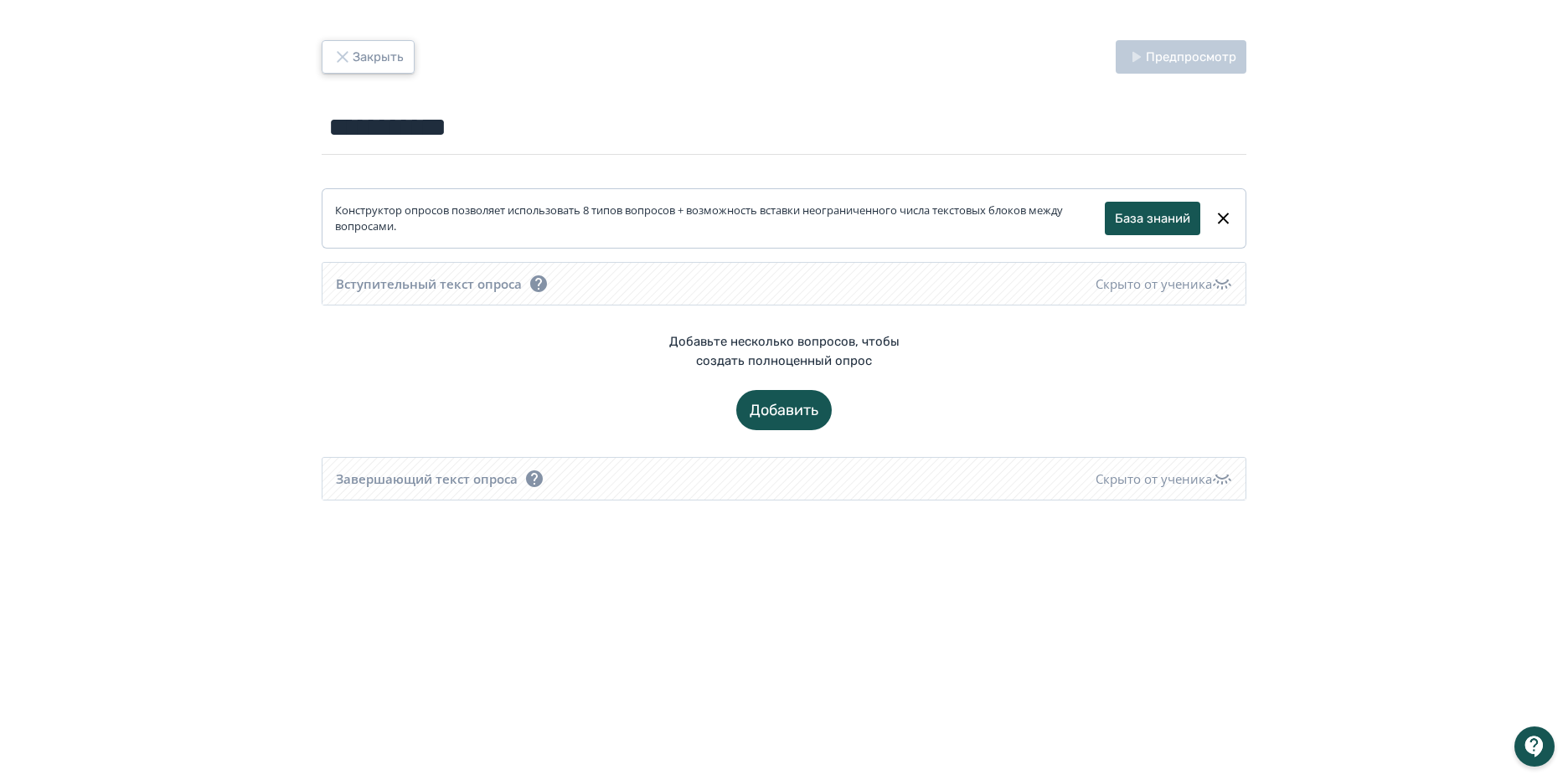
click at [329, 63] on button "Закрыть" at bounding box center [367, 56] width 93 height 33
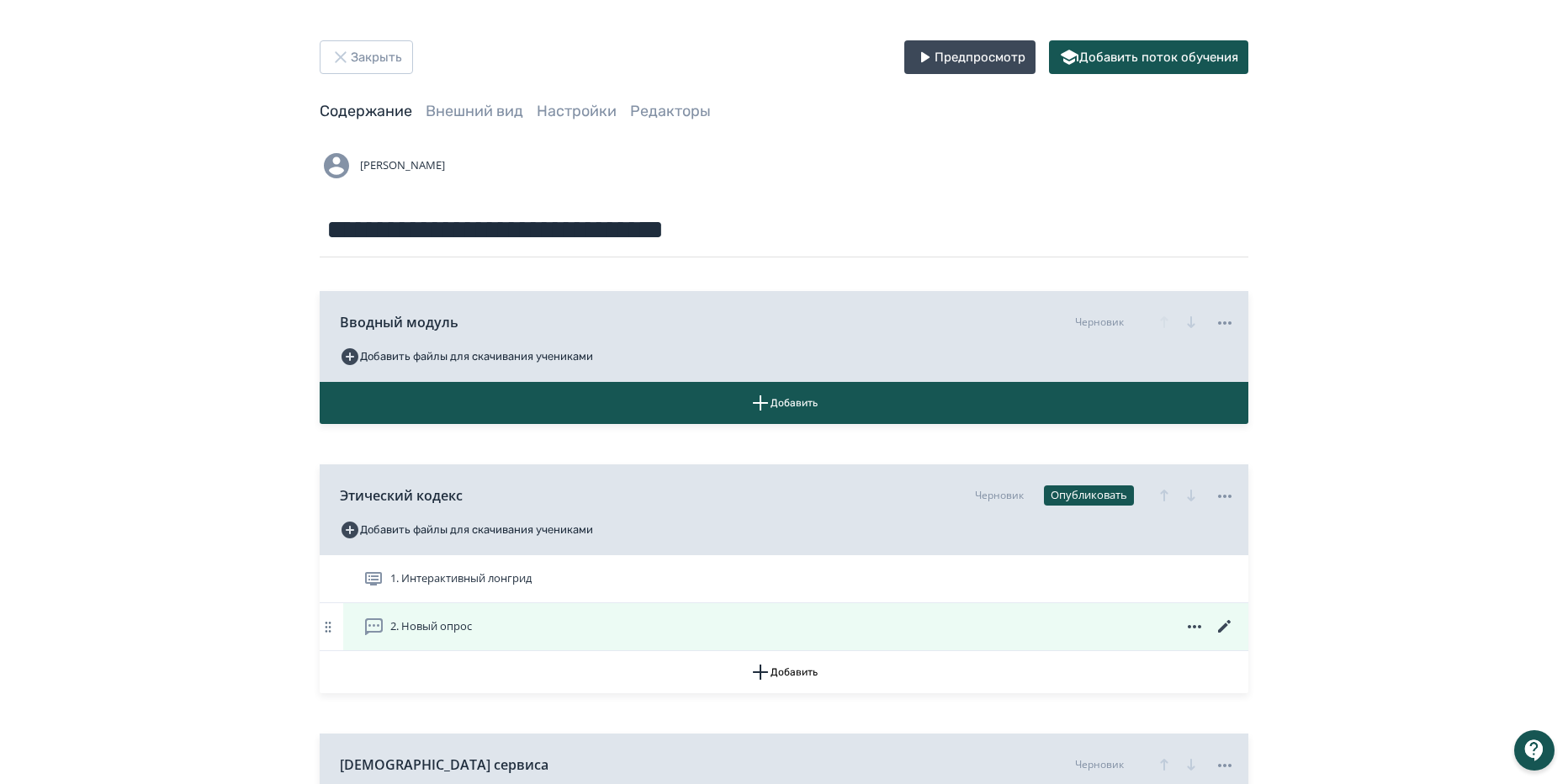
click at [1199, 620] on icon at bounding box center [1195, 627] width 21 height 21
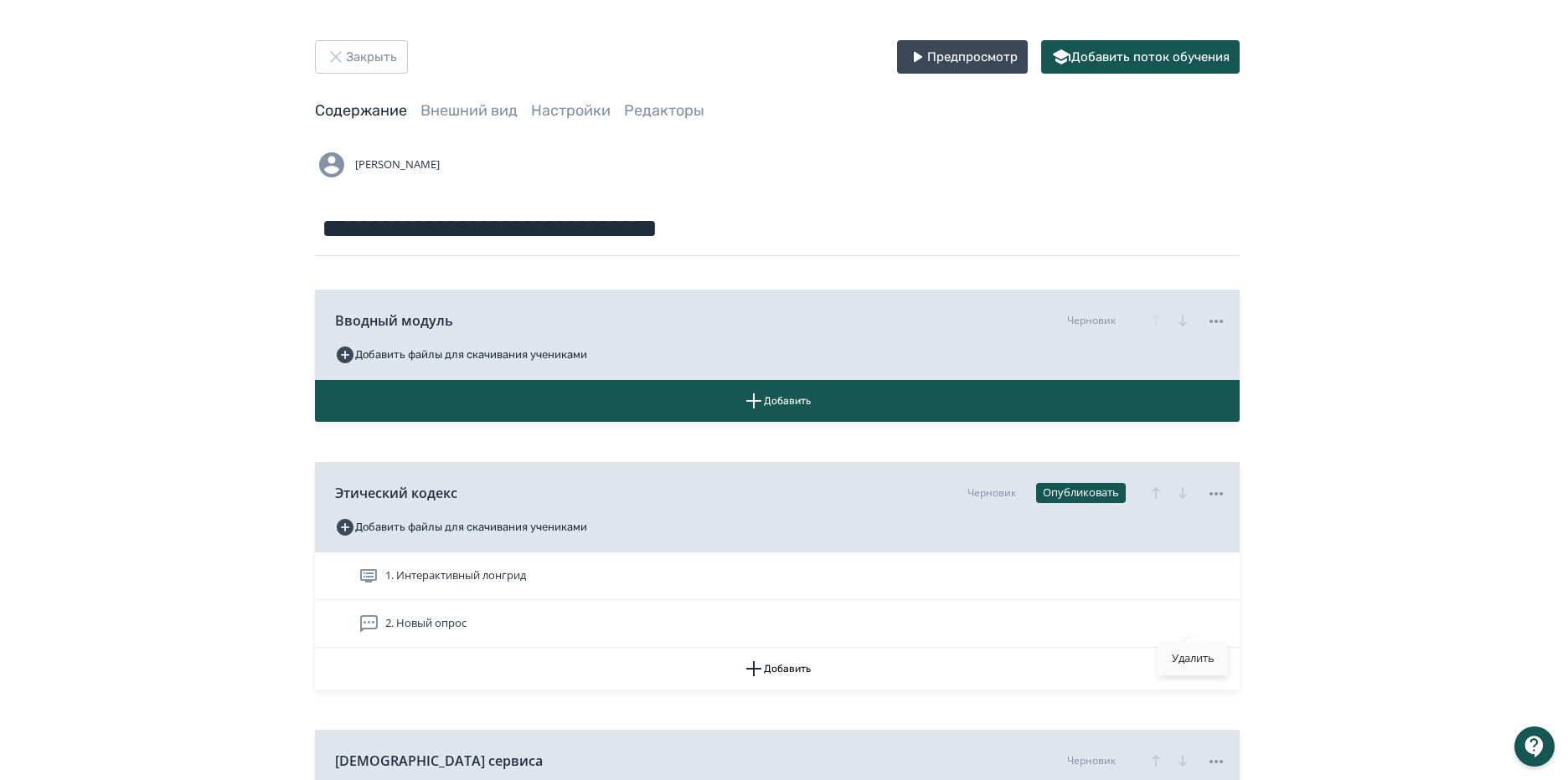
click at [1195, 668] on div "Удалить" at bounding box center [1192, 659] width 69 height 33
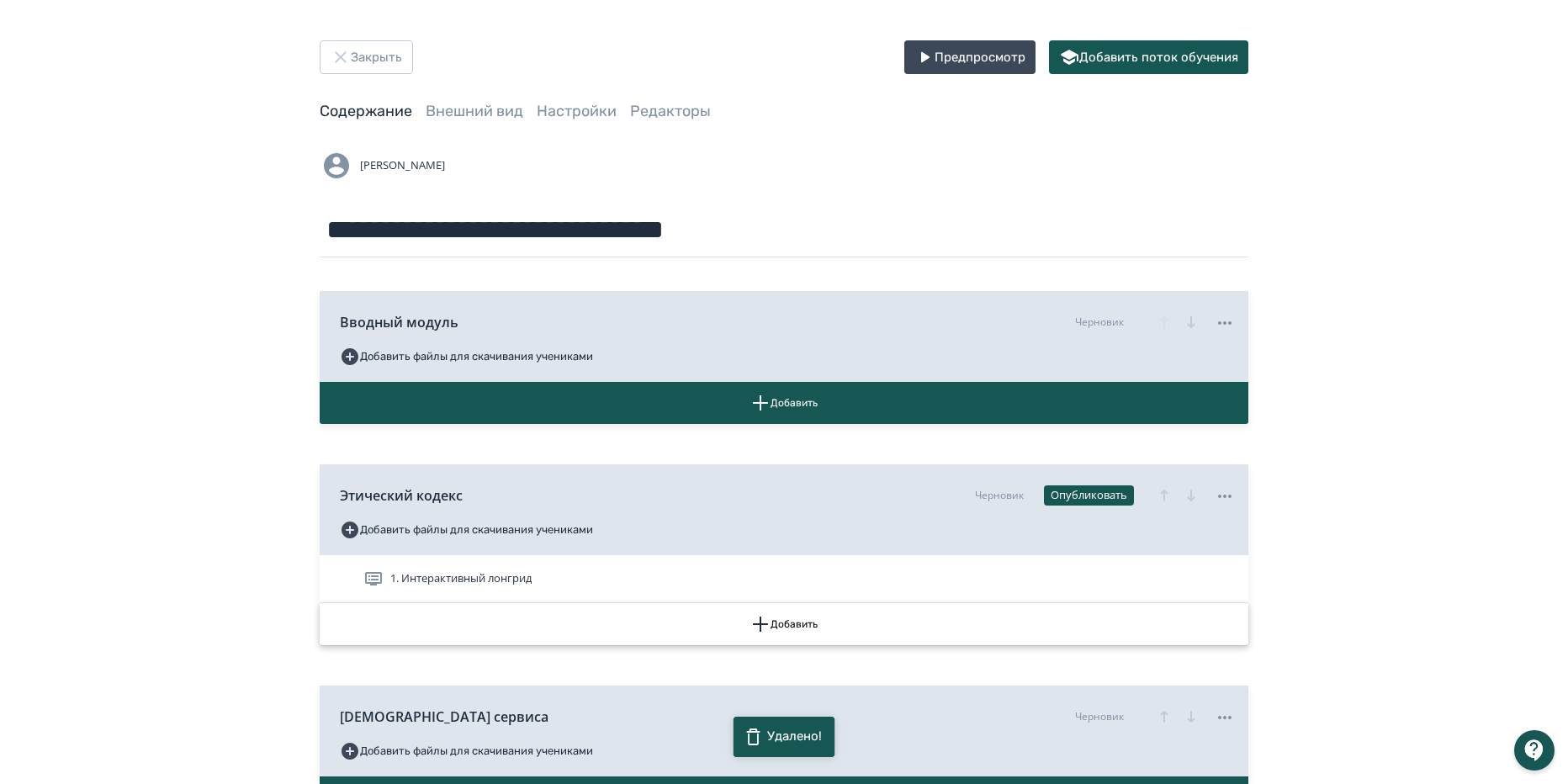
click at [810, 623] on button "Добавить" at bounding box center [784, 624] width 929 height 42
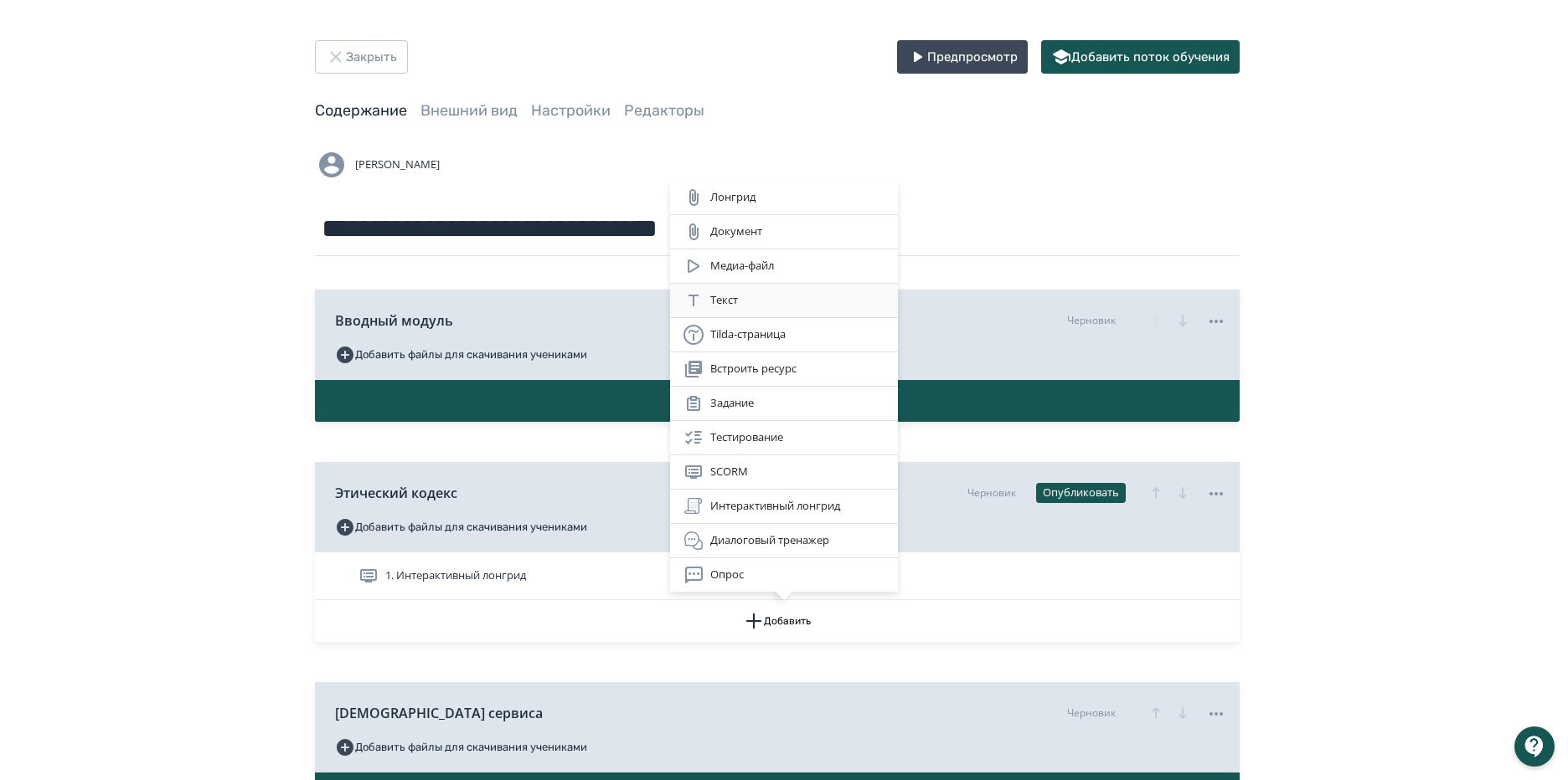
click at [792, 298] on div "Текст" at bounding box center [784, 301] width 201 height 21
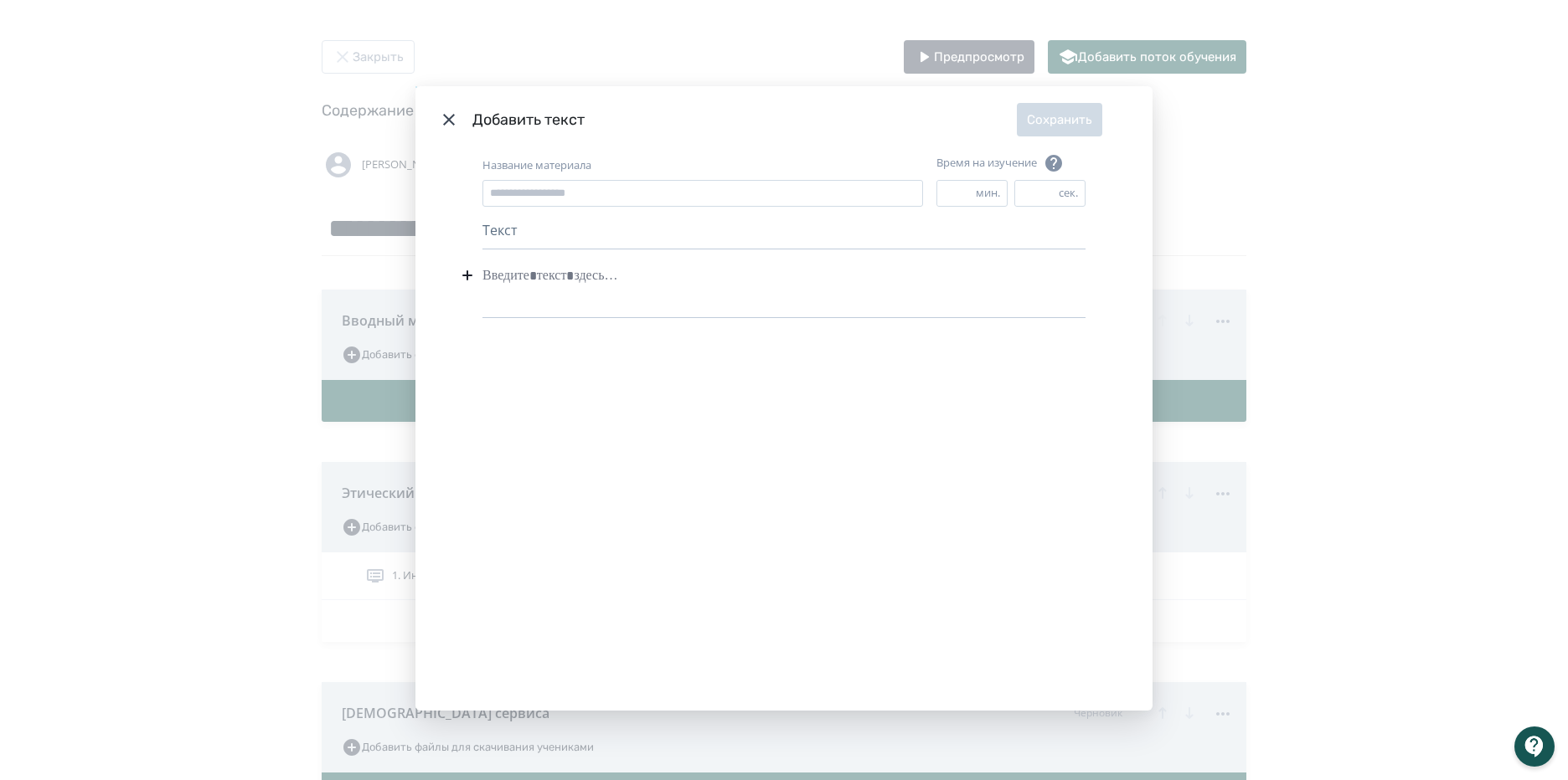
click at [642, 276] on div "Modal" at bounding box center [784, 275] width 603 height 32
click at [610, 231] on div "Текст" at bounding box center [784, 235] width 603 height 29
click at [584, 183] on input "Название материала" at bounding box center [703, 193] width 441 height 26
click at [429, 120] on header "Добавить текст Сохранить" at bounding box center [784, 120] width 737 height 67
click at [443, 119] on icon "Modal" at bounding box center [449, 120] width 21 height 21
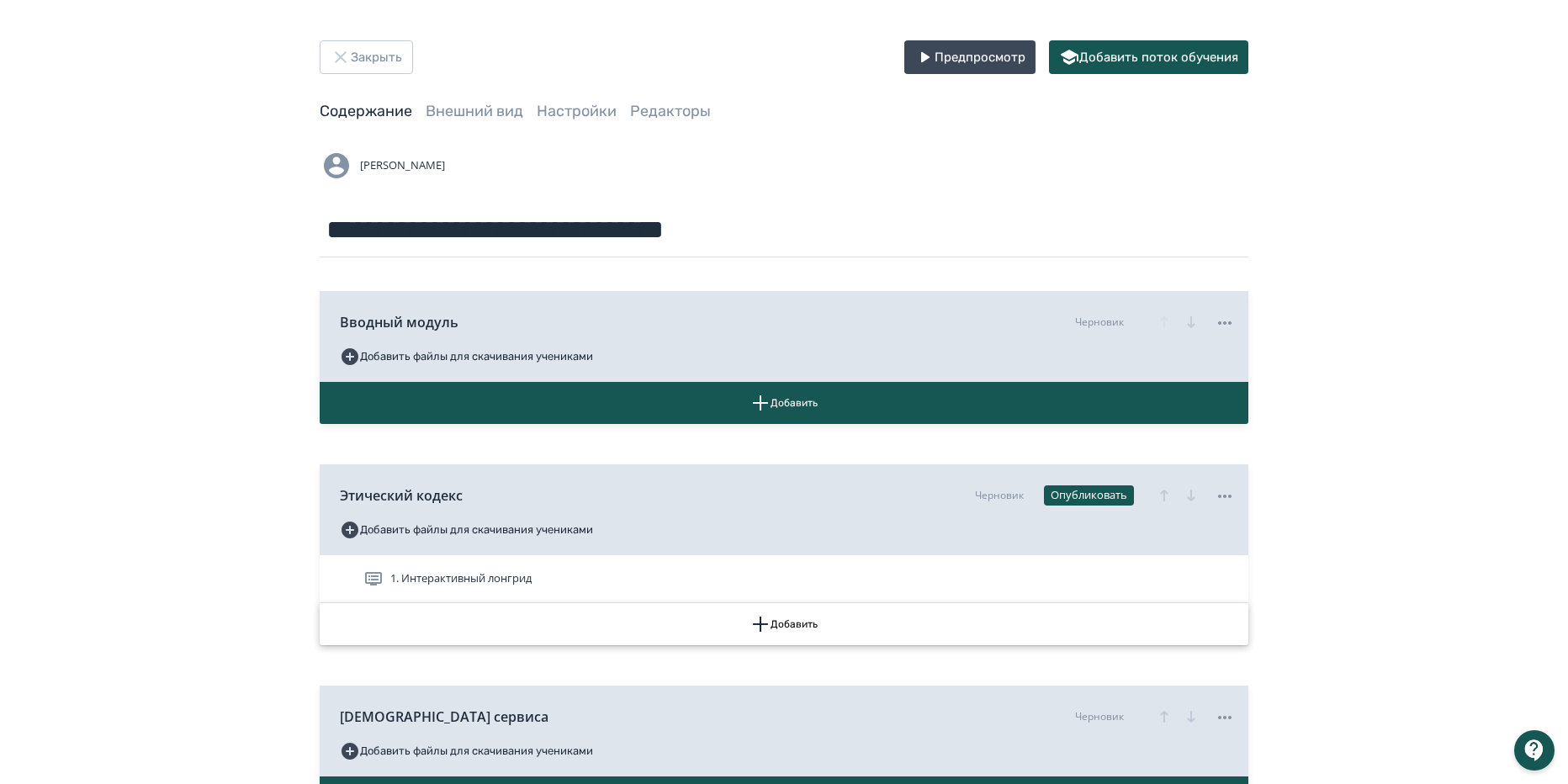
click at [757, 615] on icon "button" at bounding box center [760, 624] width 21 height 21
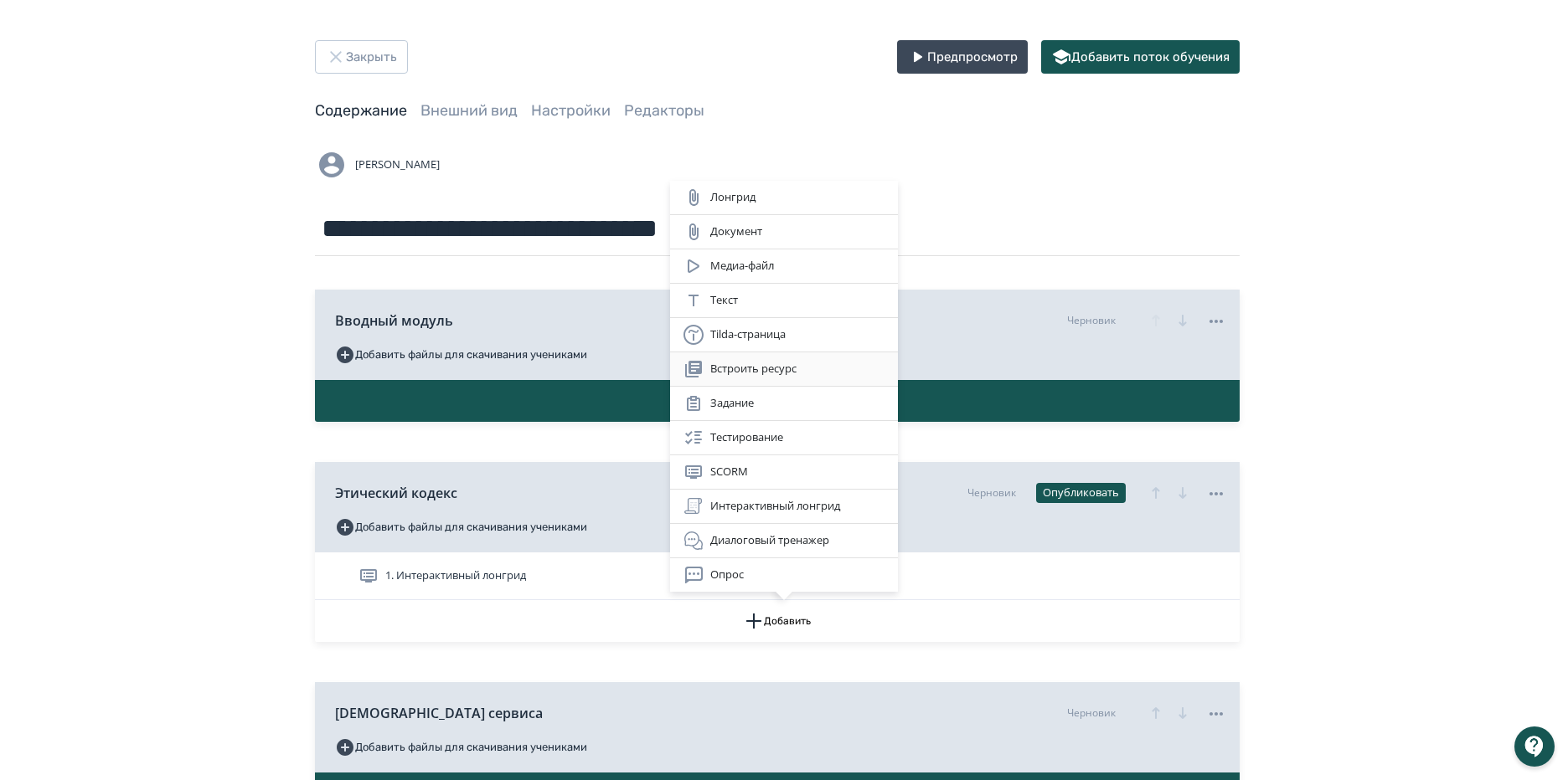
click at [809, 372] on div "Встроить ресурс" at bounding box center [784, 369] width 201 height 21
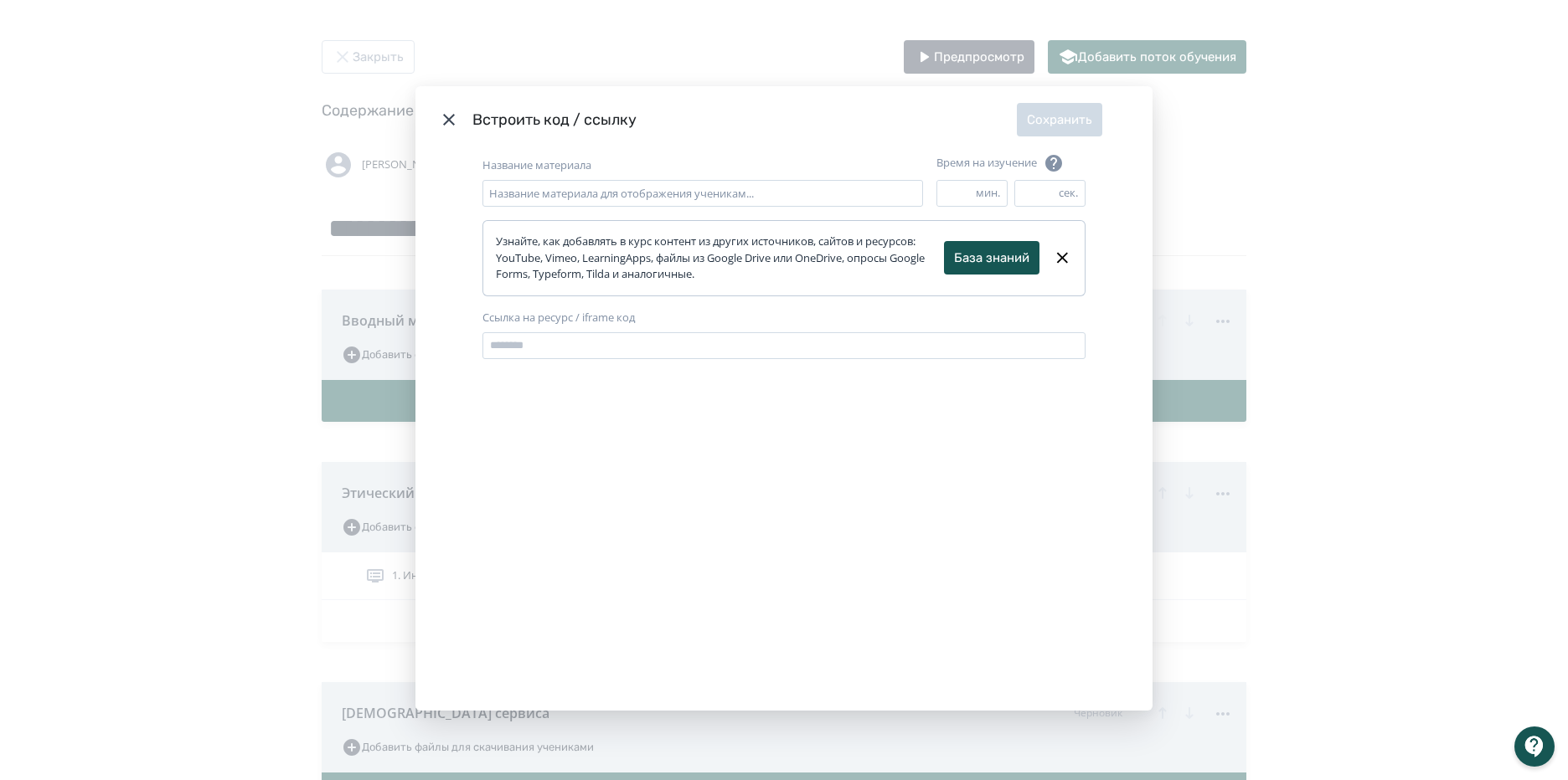
click at [446, 114] on icon "Modal" at bounding box center [449, 120] width 21 height 21
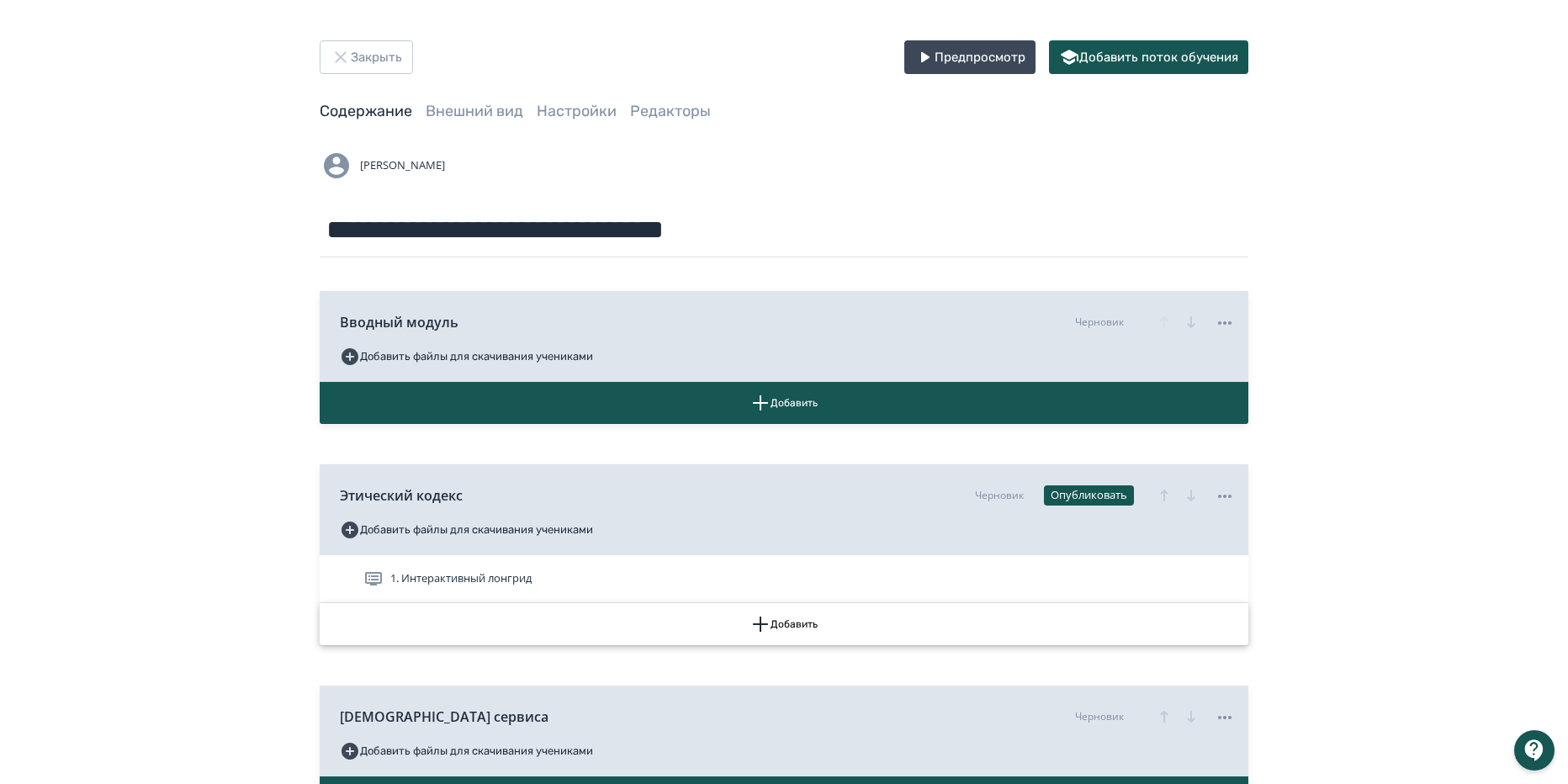
click at [771, 624] on button "Добавить" at bounding box center [784, 624] width 929 height 42
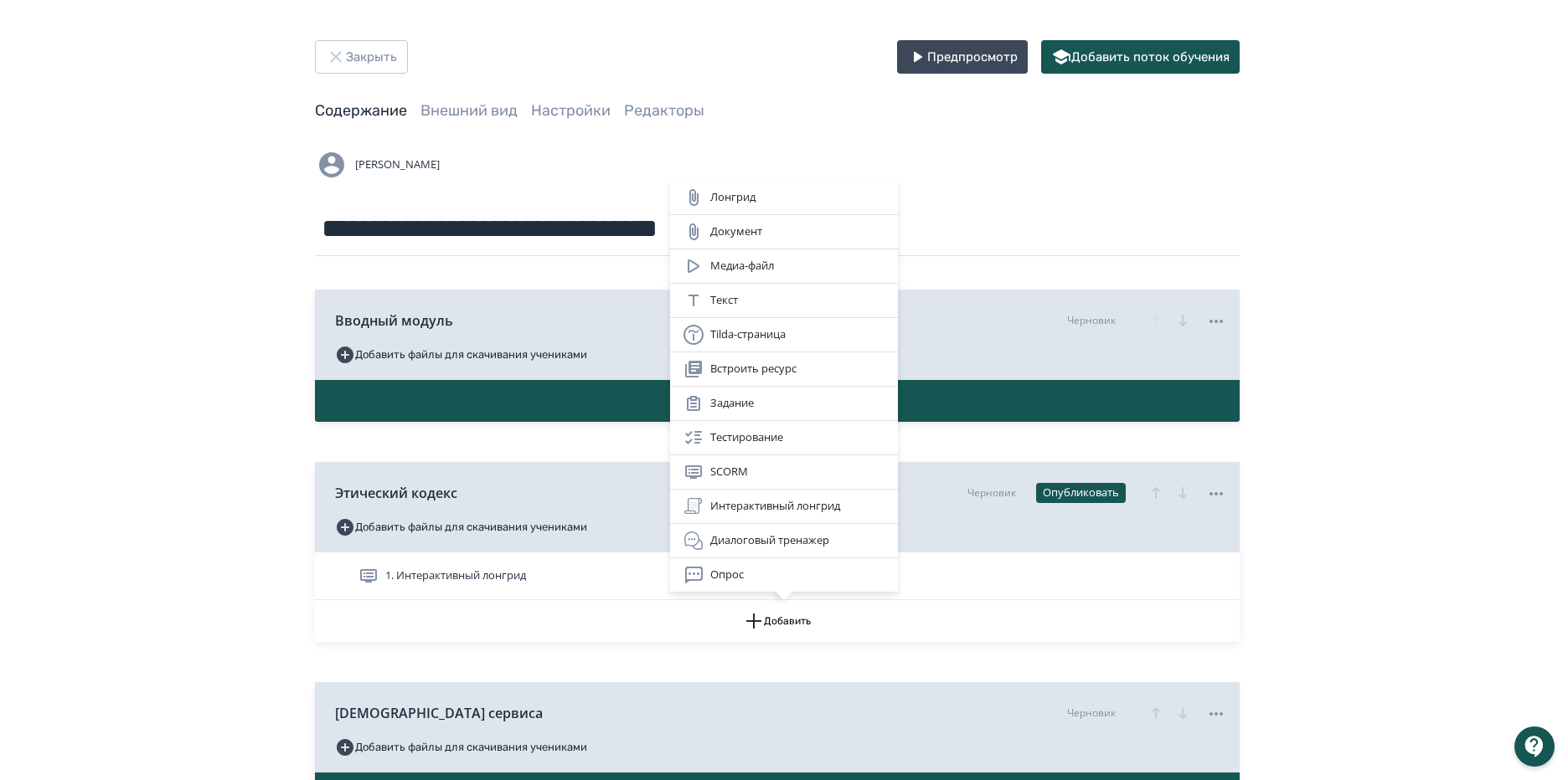
click at [471, 588] on div "Лонгрид Документ Медиа-файл Текст Tilda-страница Встроить ресурс Задание Тестир…" at bounding box center [784, 390] width 1568 height 780
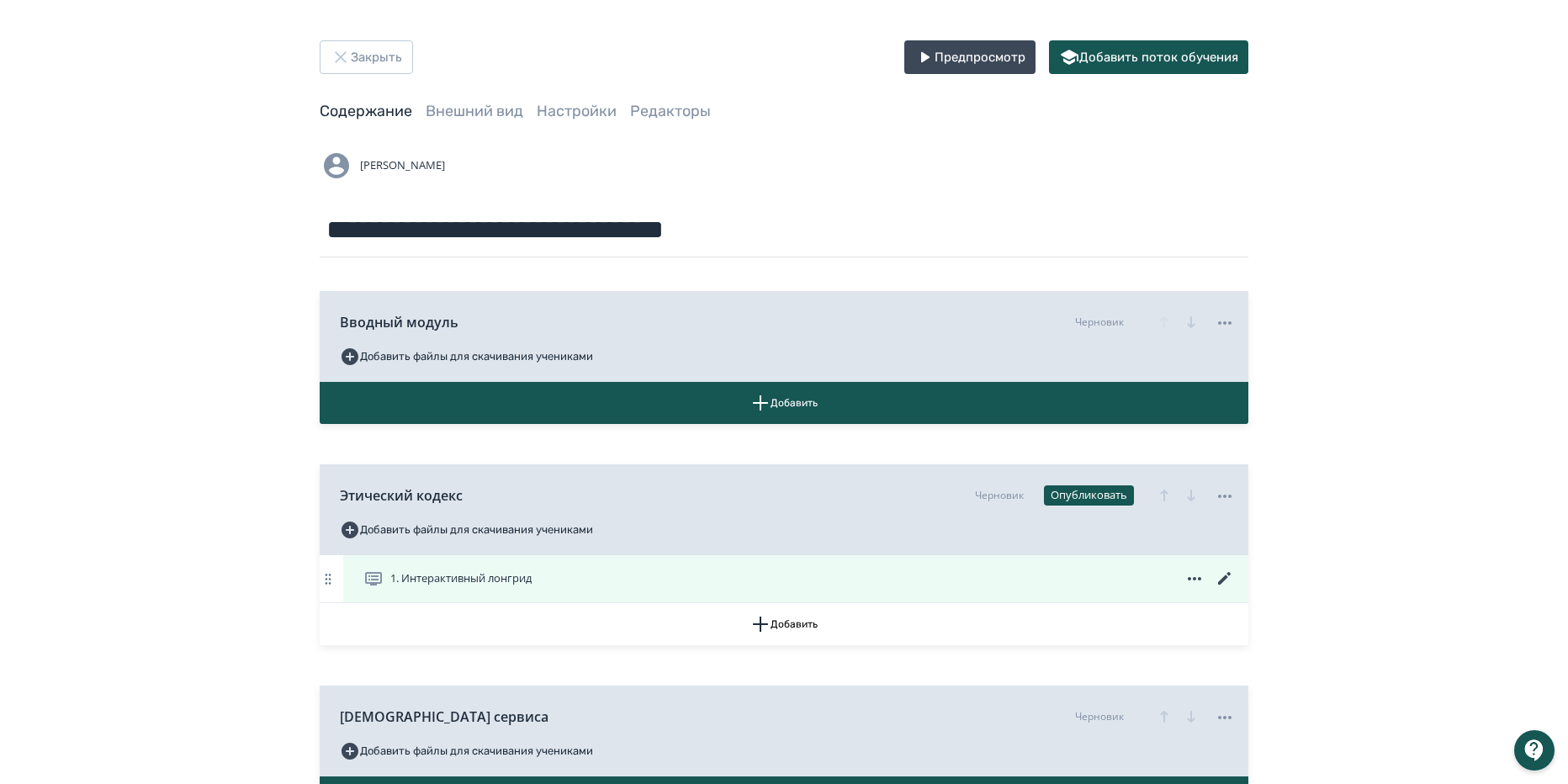
click at [1224, 579] on icon at bounding box center [1224, 578] width 13 height 13
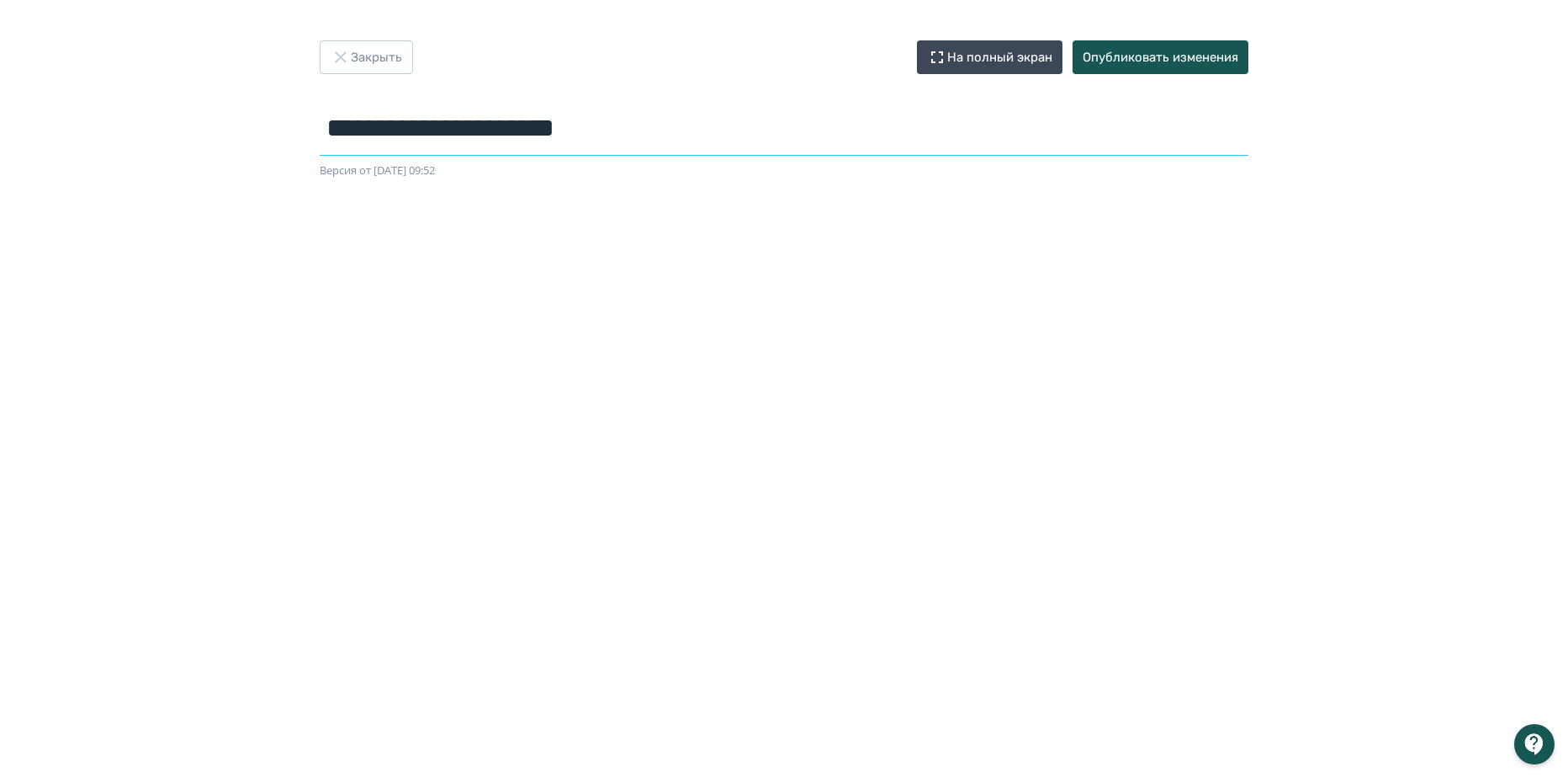
click at [554, 137] on input "**********" at bounding box center [784, 129] width 929 height 55
click at [636, 124] on input "**********" at bounding box center [784, 129] width 929 height 55
paste input "*****"
type input "**********"
click at [348, 54] on icon "button" at bounding box center [341, 58] width 21 height 21
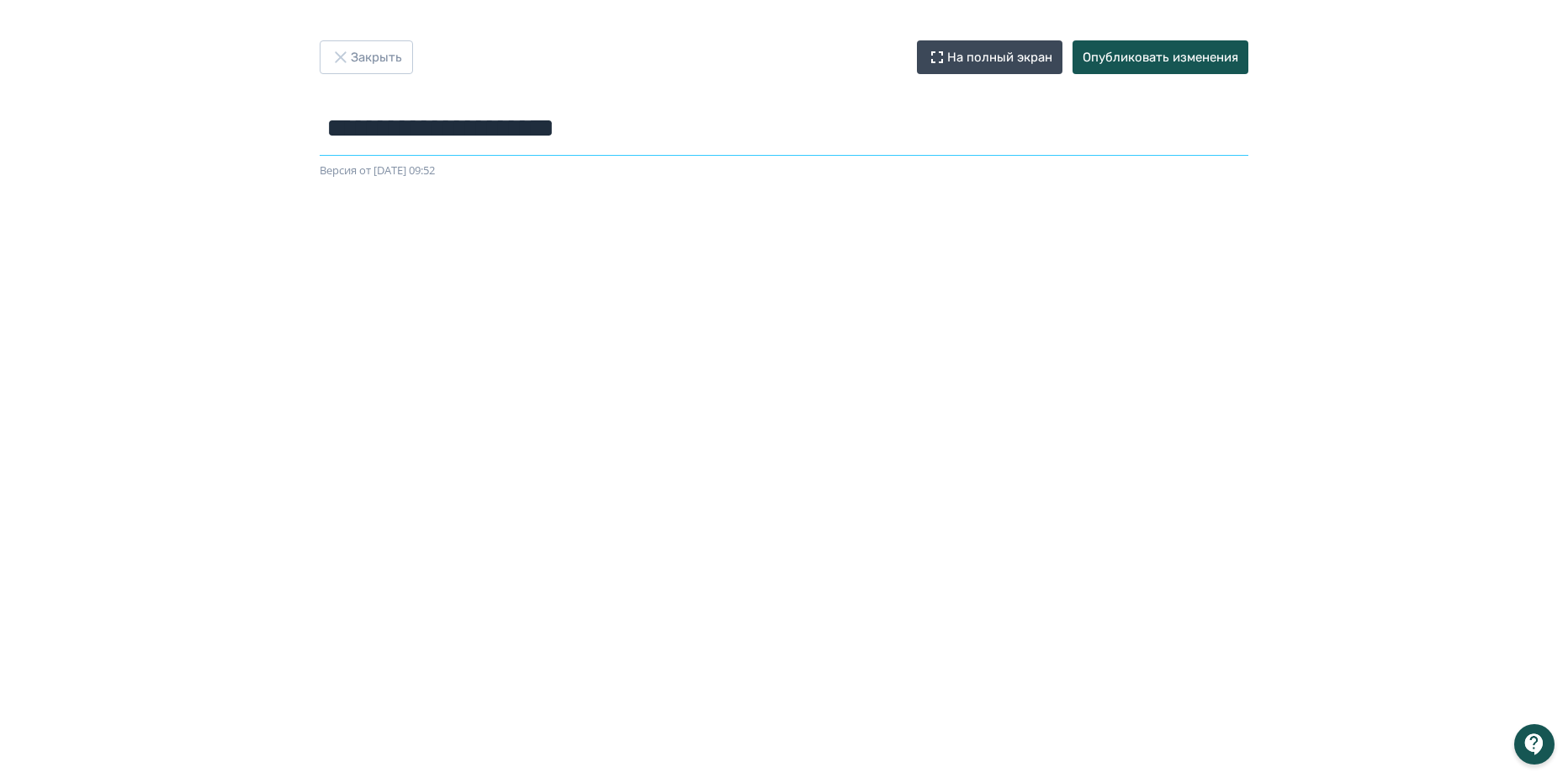
click at [655, 128] on input "**********" at bounding box center [784, 129] width 929 height 55
click at [771, 134] on input "**********" at bounding box center [784, 129] width 929 height 55
click at [1185, 57] on button "Опубликовать изменения" at bounding box center [1160, 57] width 176 height 33
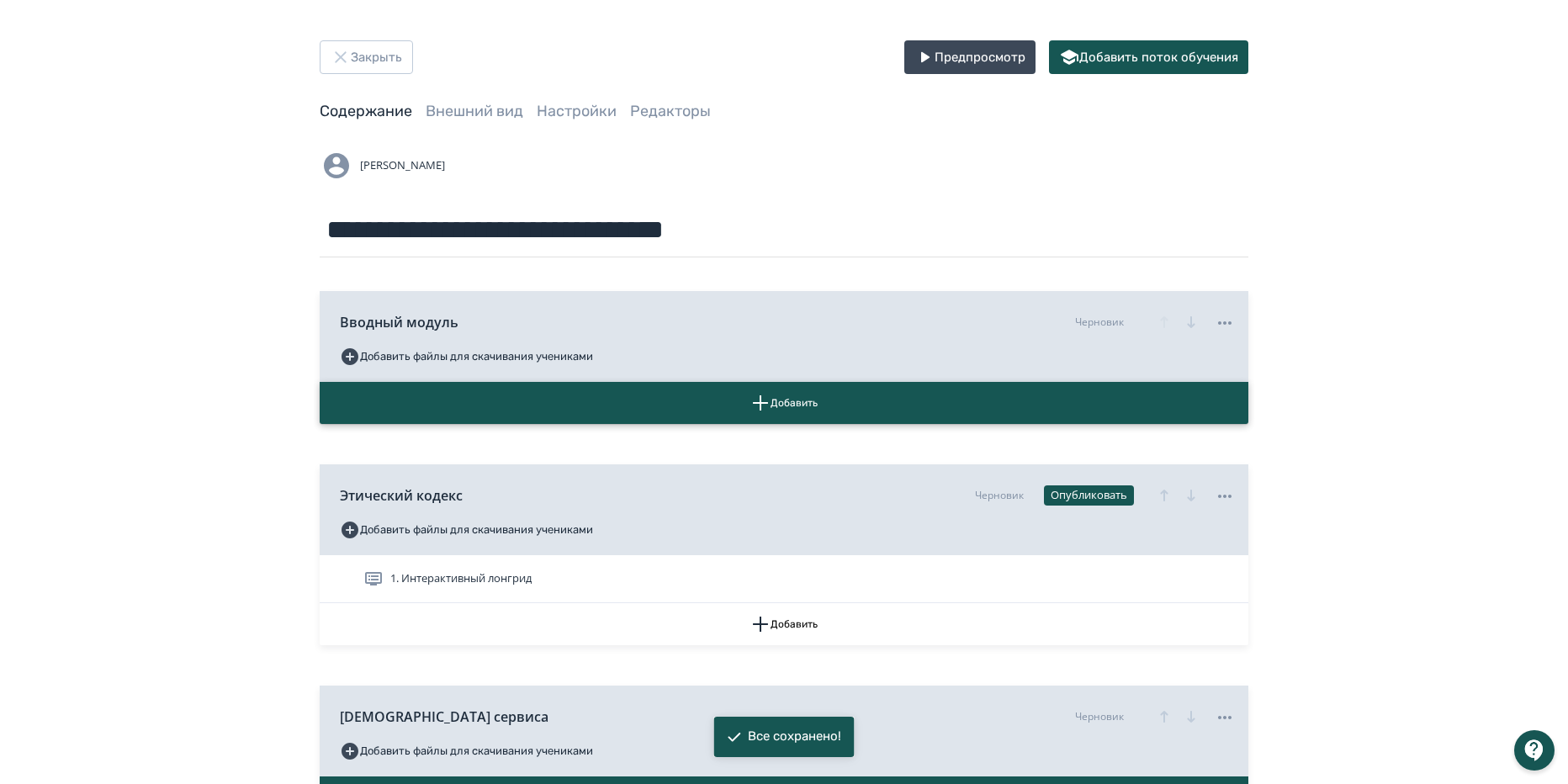
scroll to position [168, 0]
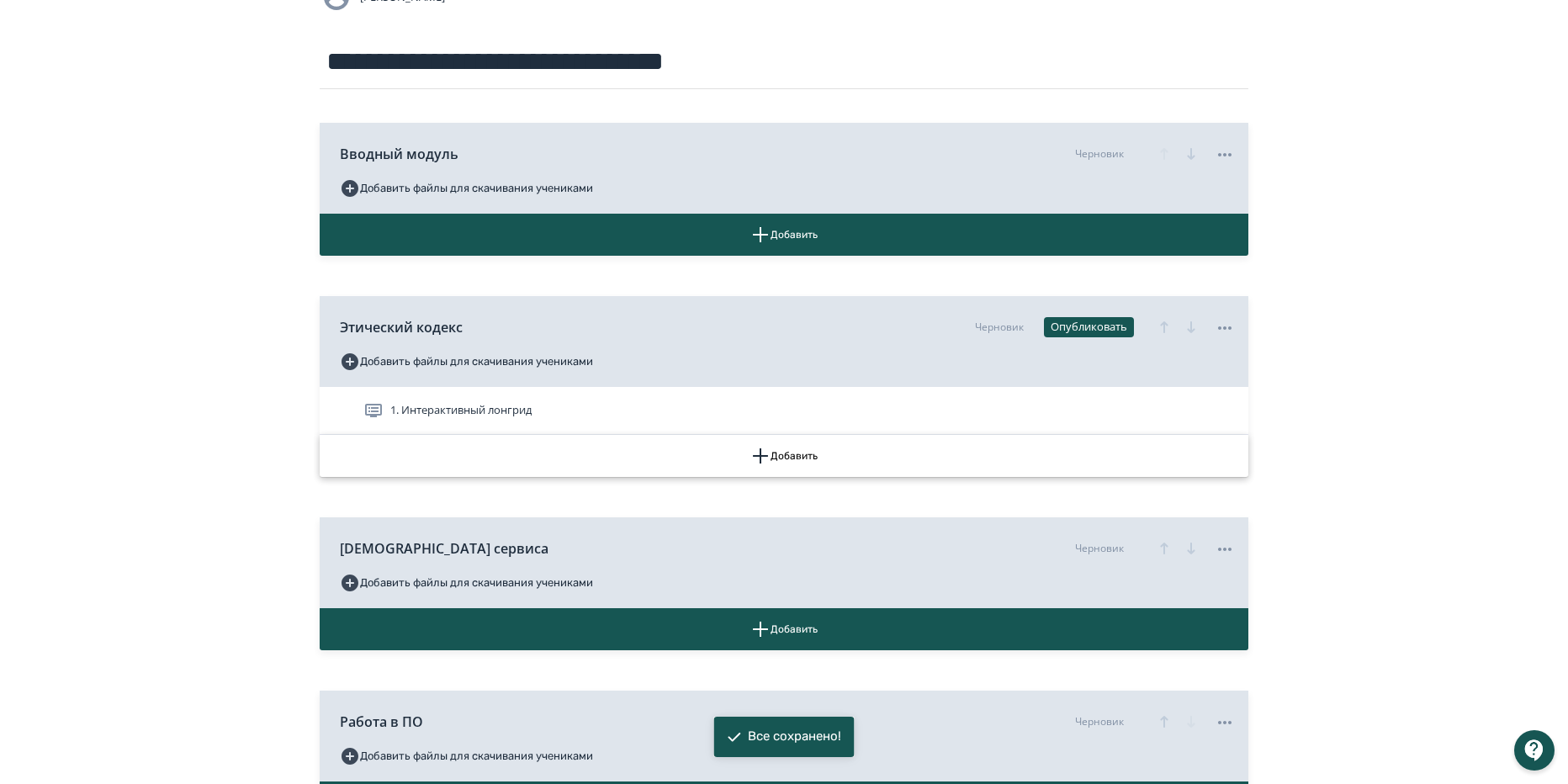
click at [828, 454] on button "Добавить" at bounding box center [784, 456] width 929 height 42
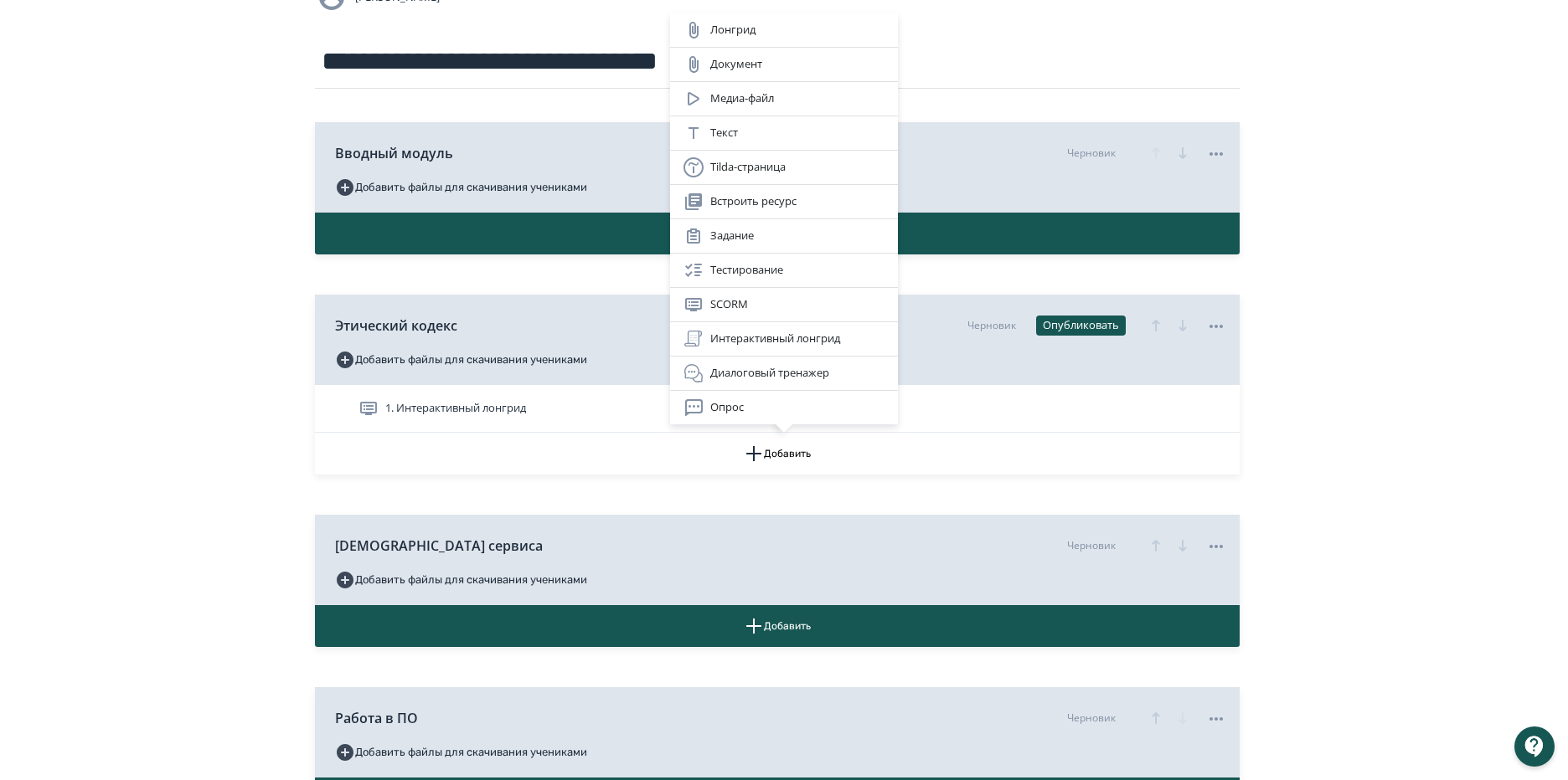
click at [820, 489] on div "Лонгрид Документ Медиа-файл Текст Tilda-страница Встроить ресурс Задание Тестир…" at bounding box center [784, 390] width 1568 height 780
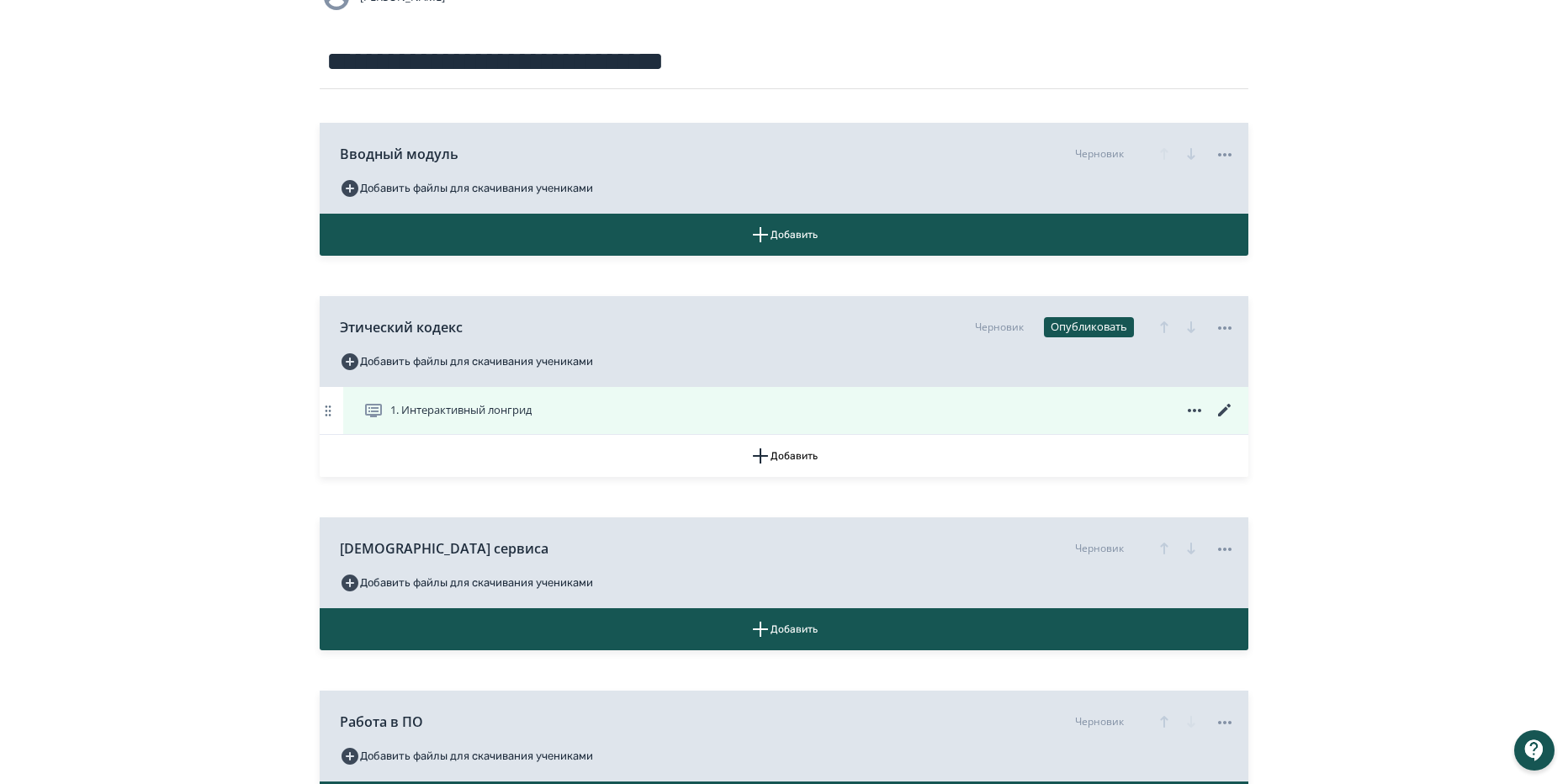
click at [1222, 412] on icon at bounding box center [1224, 410] width 13 height 13
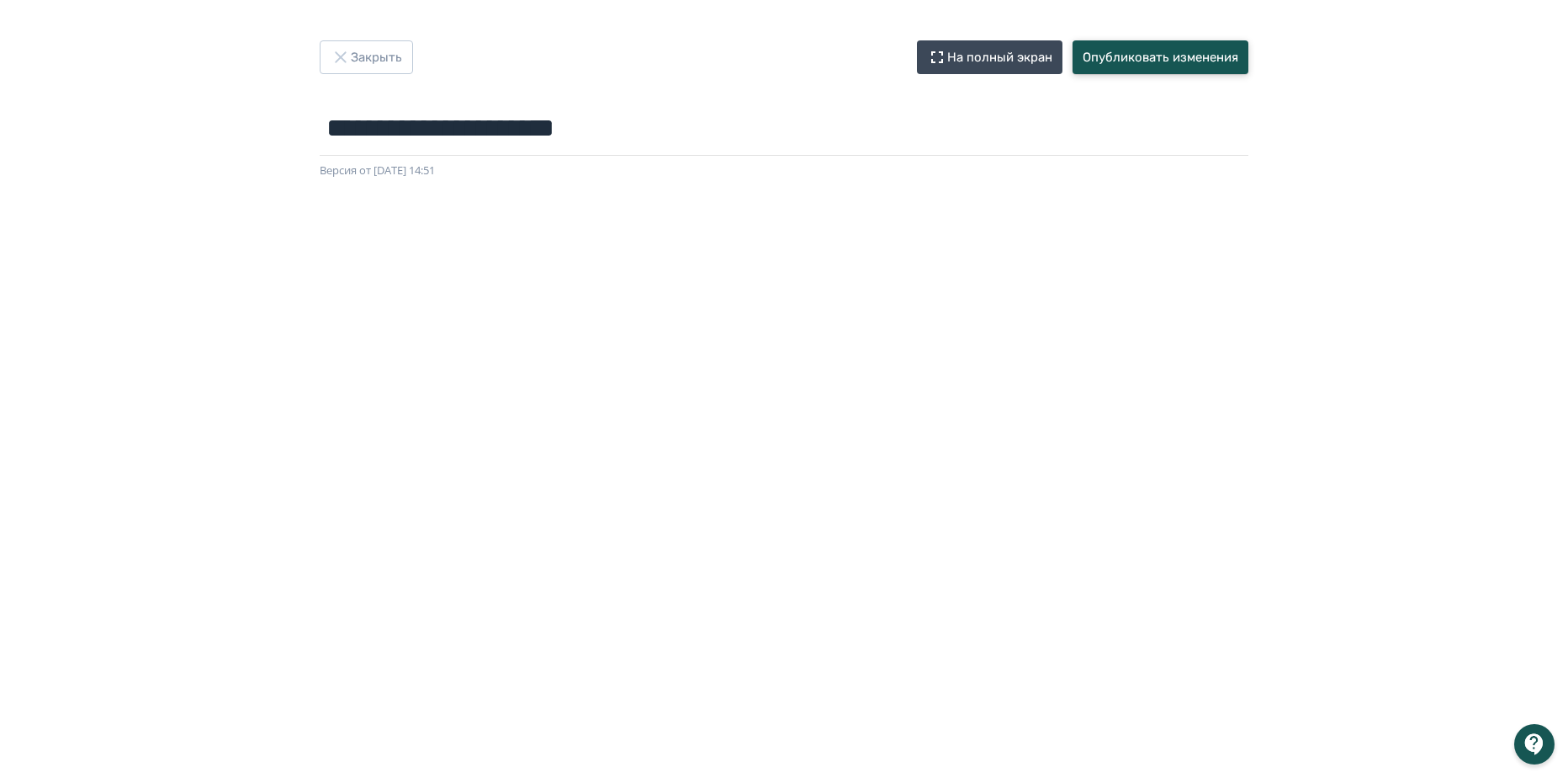
click at [1182, 59] on button "Опубликовать изменения" at bounding box center [1160, 57] width 176 height 33
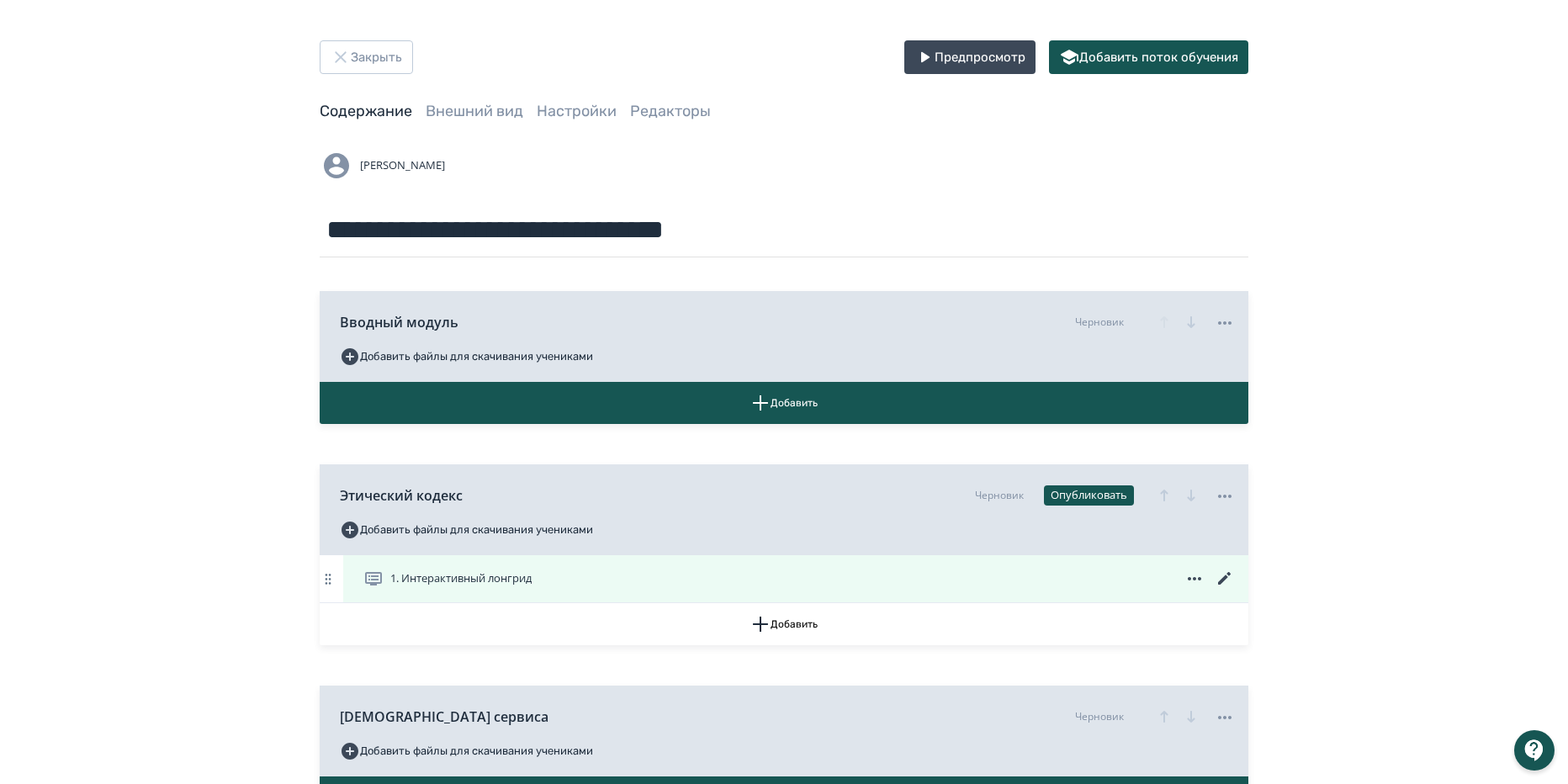
click at [1217, 584] on icon at bounding box center [1225, 580] width 21 height 21
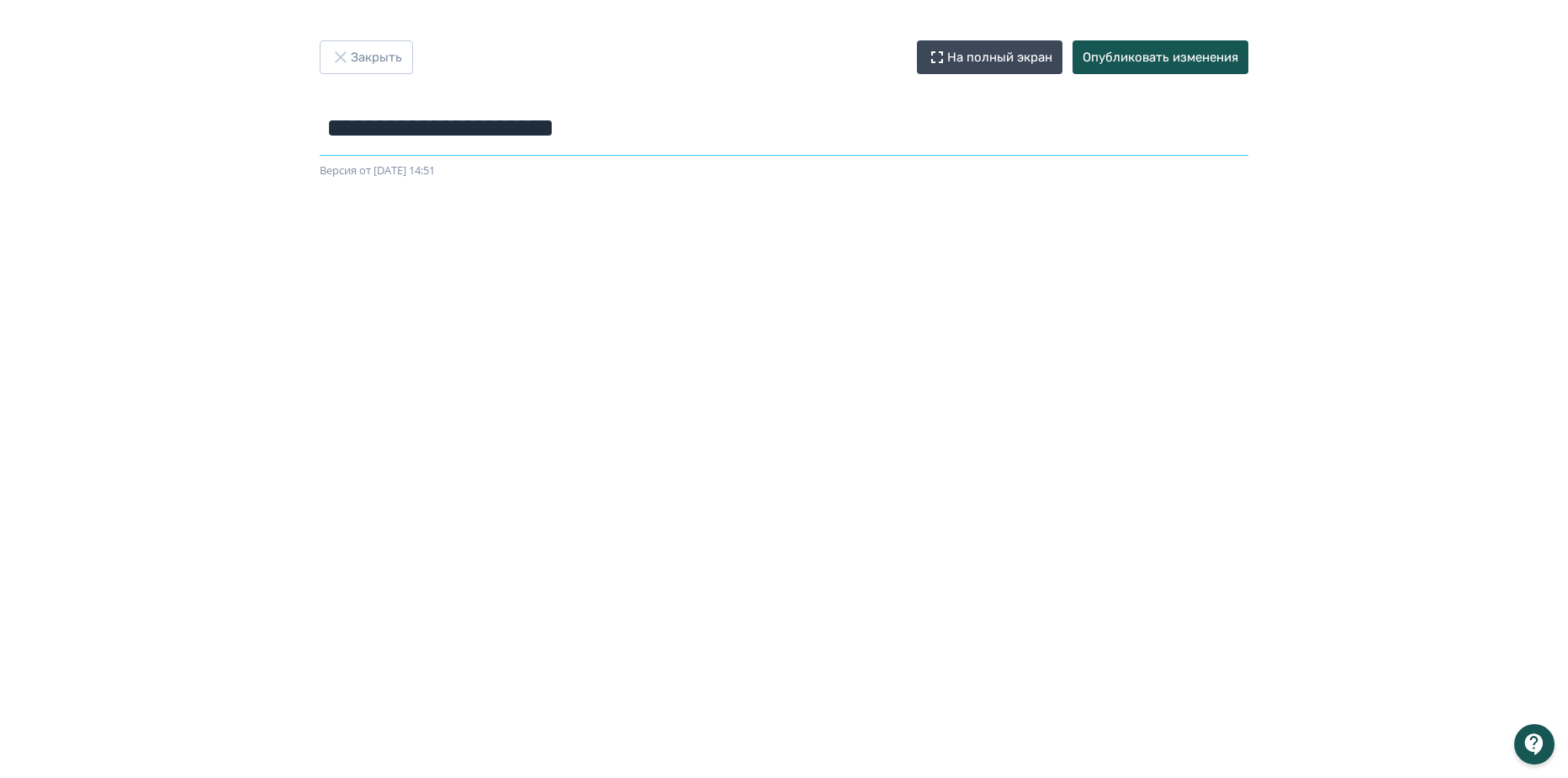
click at [649, 134] on input "**********" at bounding box center [784, 129] width 929 height 55
type input "**********"
click at [764, 188] on div at bounding box center [784, 558] width 1568 height 757
click at [1169, 51] on button "Опубликовать изменения" at bounding box center [1160, 57] width 176 height 33
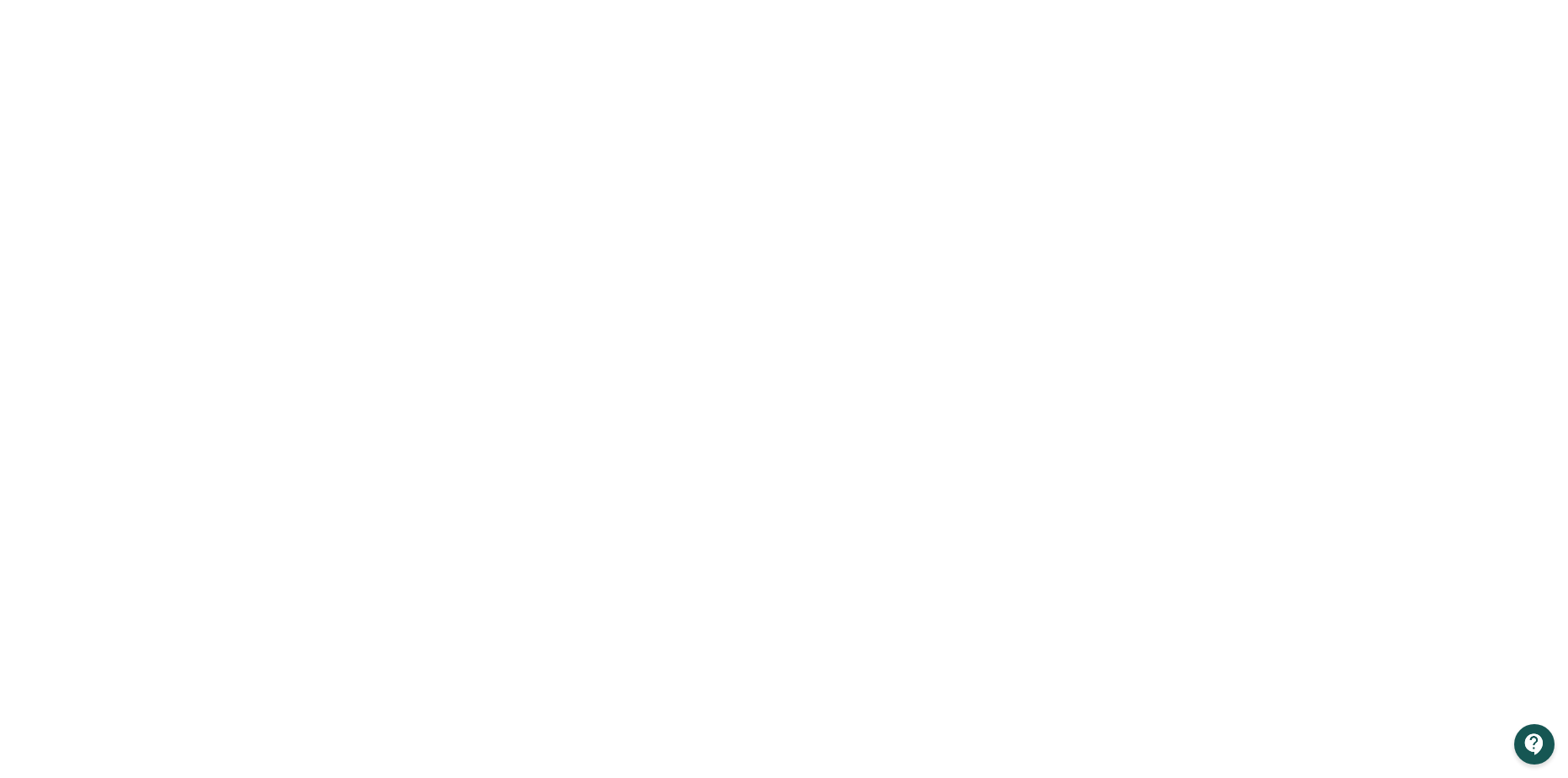
scroll to position [192, 0]
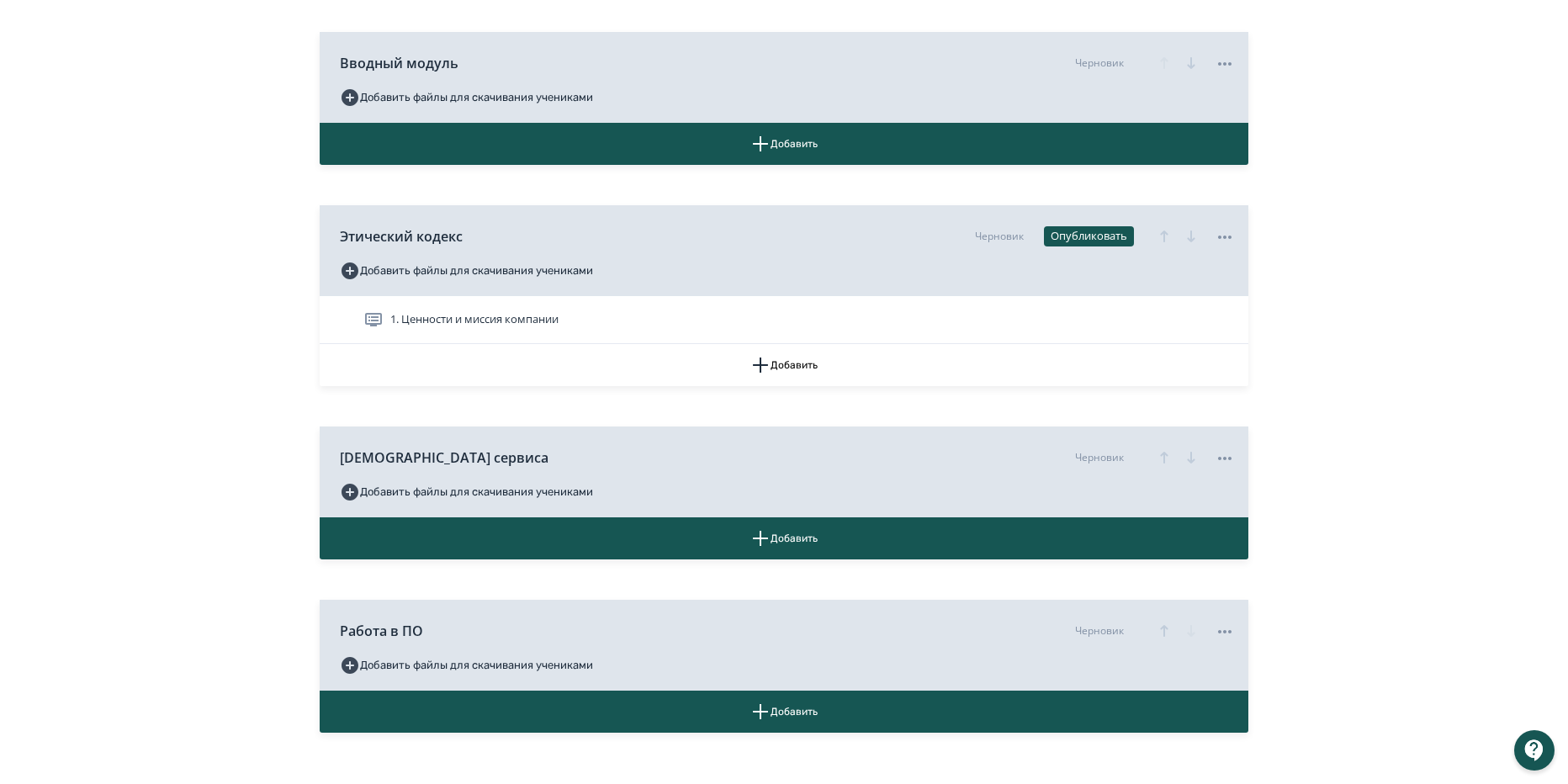
scroll to position [13, 0]
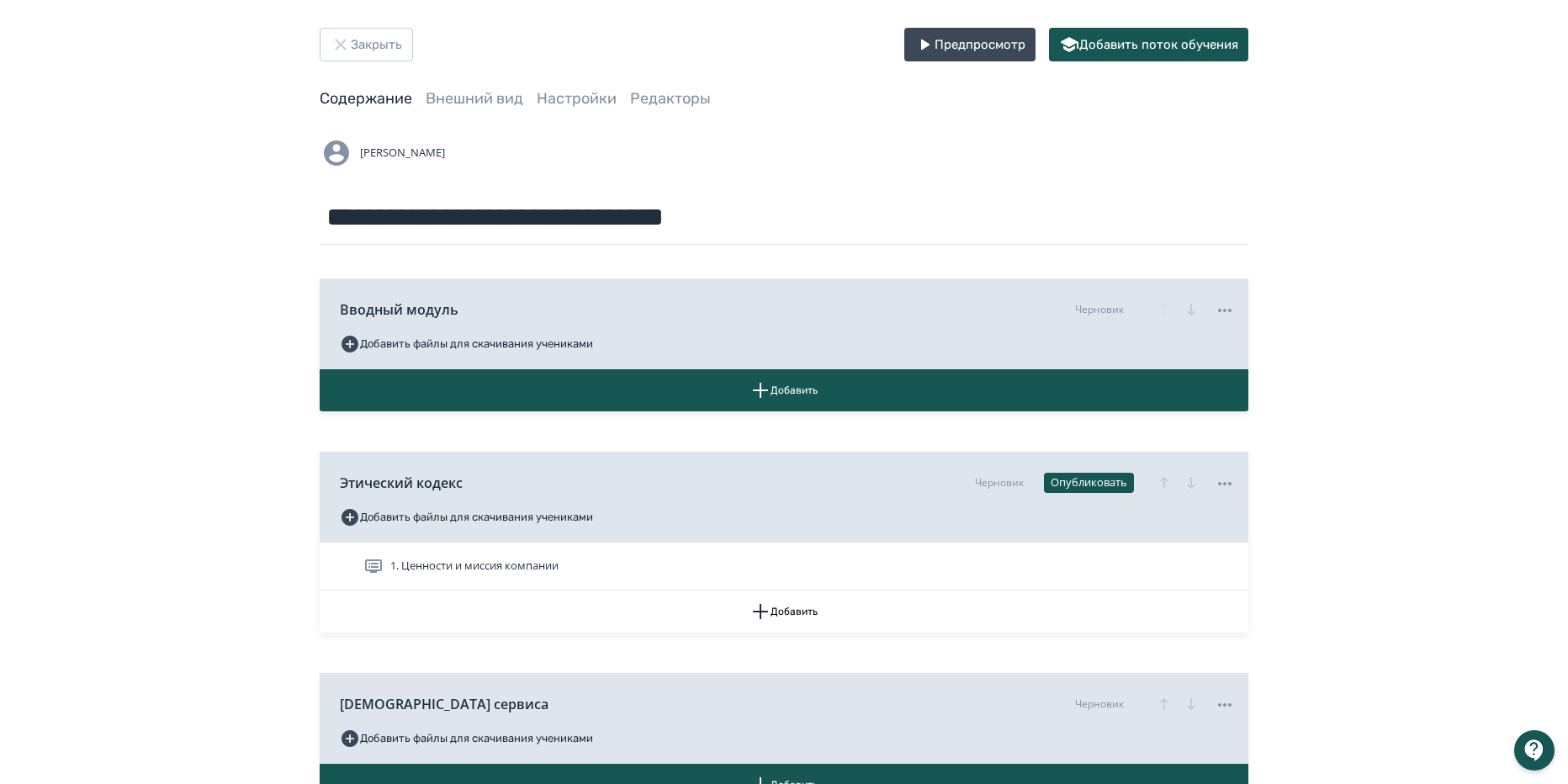
click at [1044, 269] on div "Вводный модуль Черновик Добавить файлы для скачивания учениками Добавить Этичес…" at bounding box center [784, 662] width 929 height 836
